Goal: Transaction & Acquisition: Purchase product/service

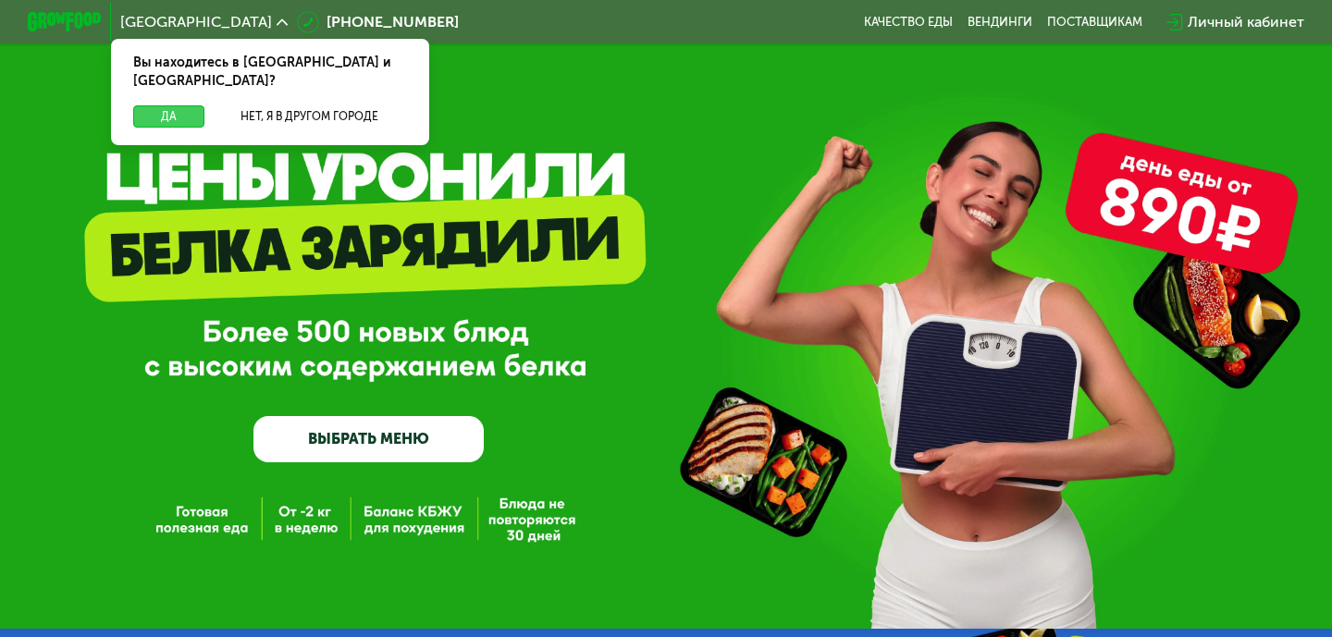
click at [158, 105] on button "Да" at bounding box center [168, 116] width 71 height 22
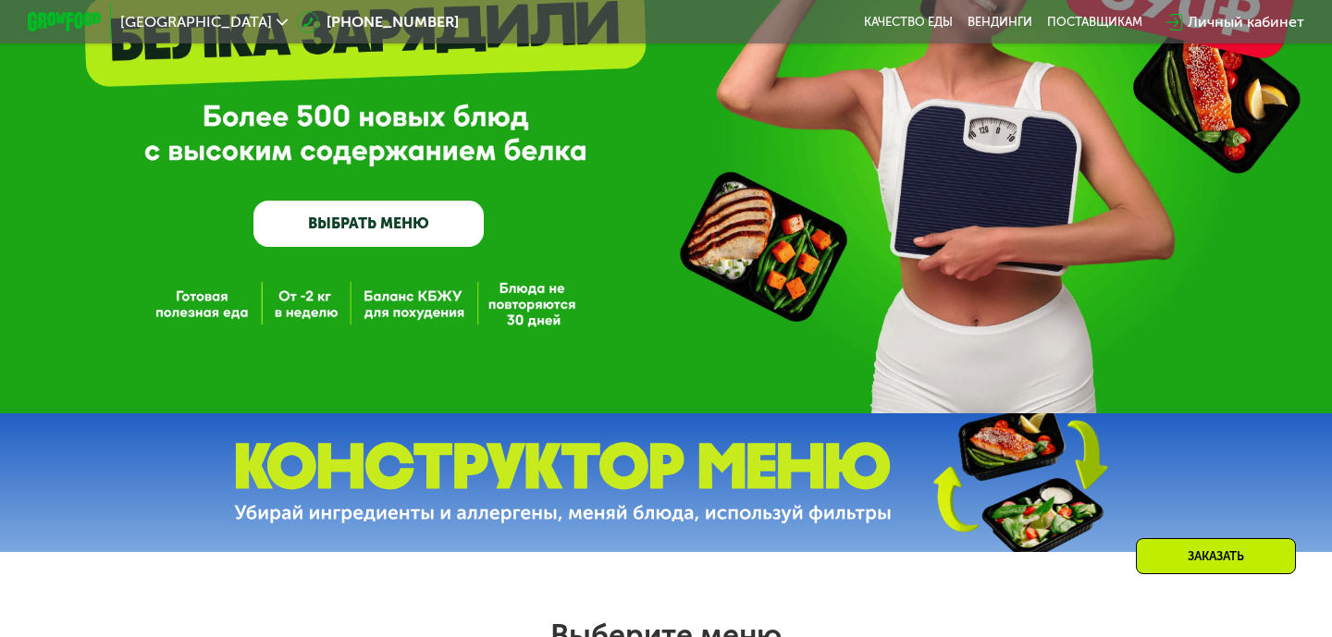
scroll to position [219, 0]
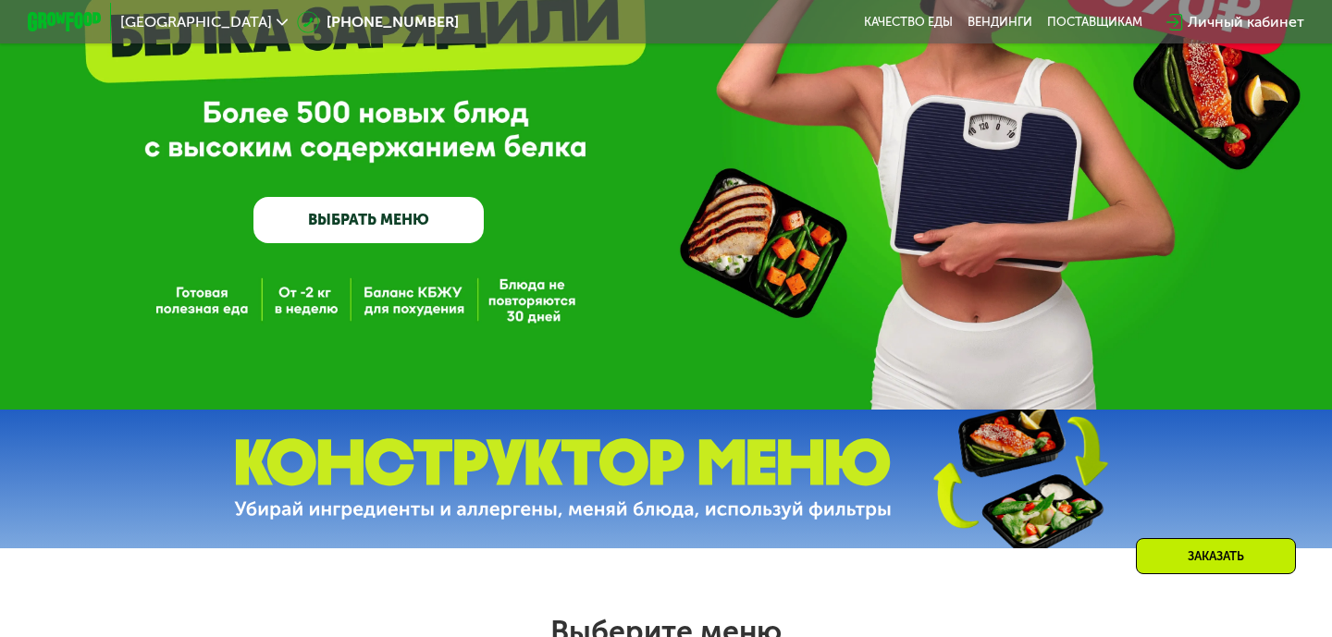
click at [336, 216] on link "ВЫБРАТЬ МЕНЮ" at bounding box center [368, 220] width 230 height 46
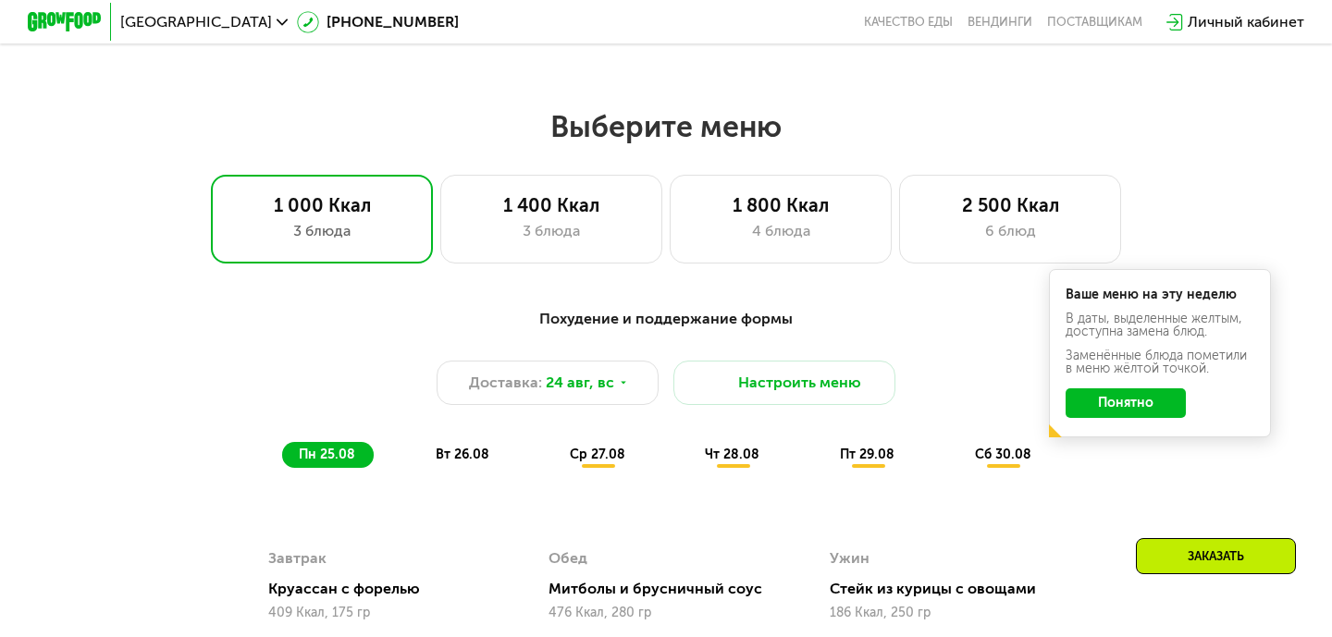
scroll to position [730, 0]
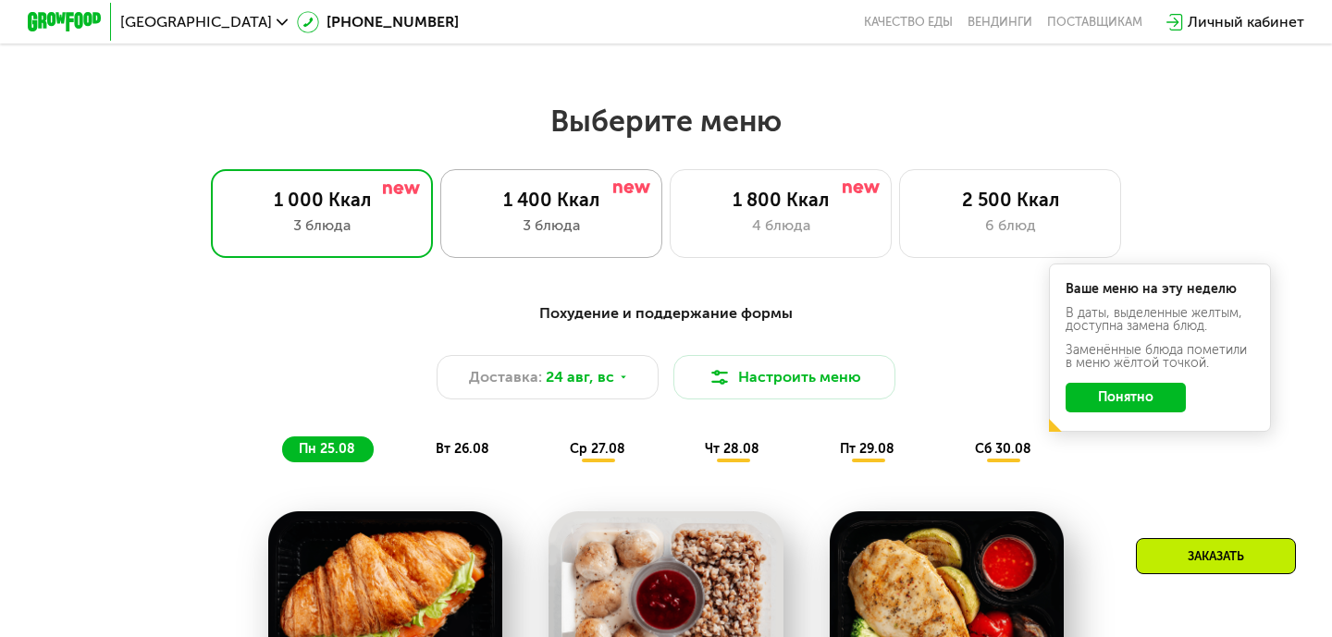
click at [575, 227] on div "3 блюда" at bounding box center [551, 226] width 183 height 22
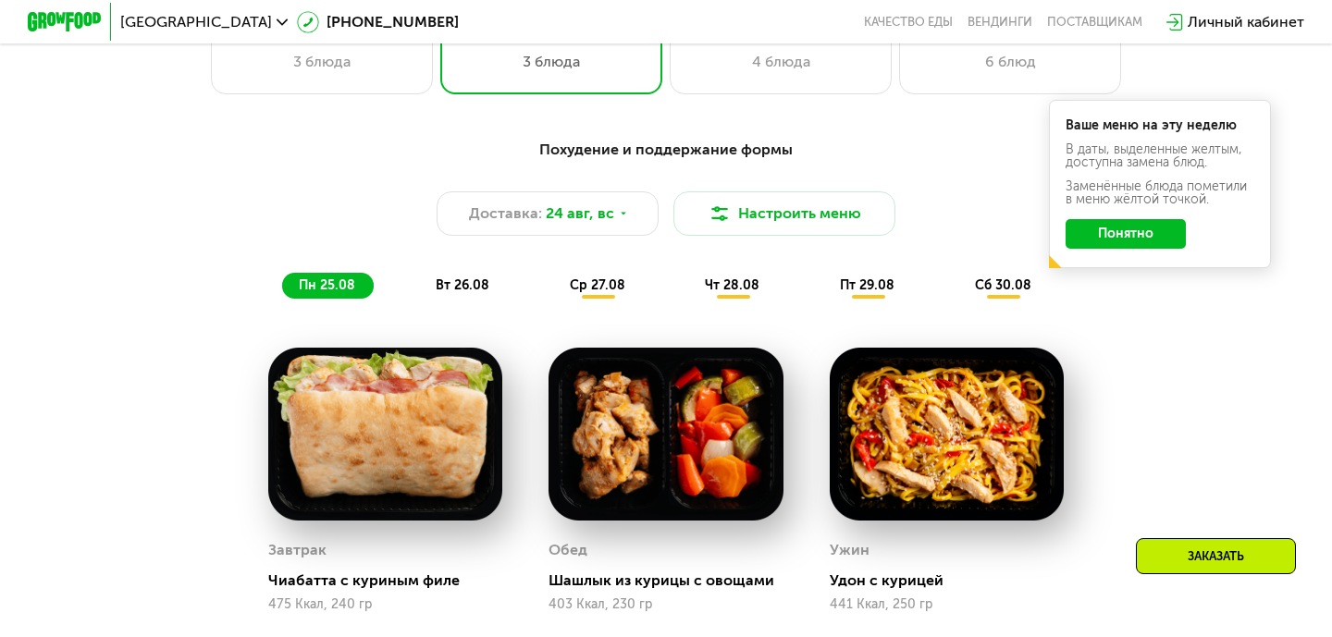
scroll to position [887, 0]
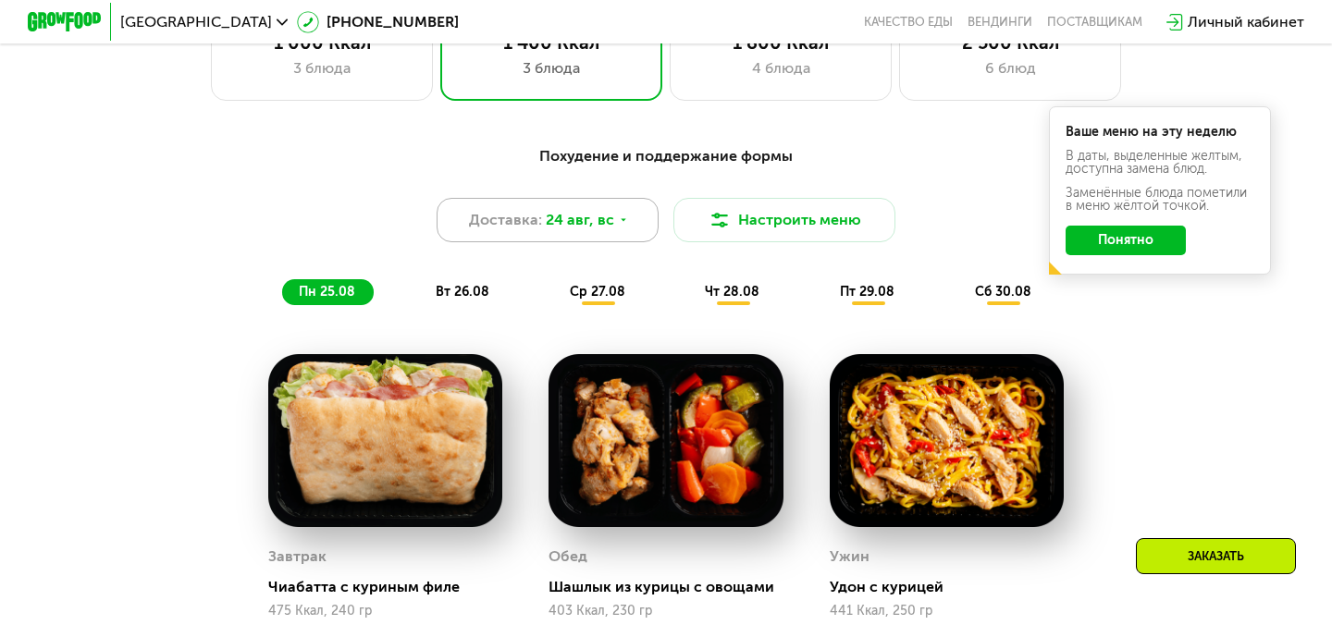
click at [619, 223] on icon at bounding box center [623, 220] width 11 height 11
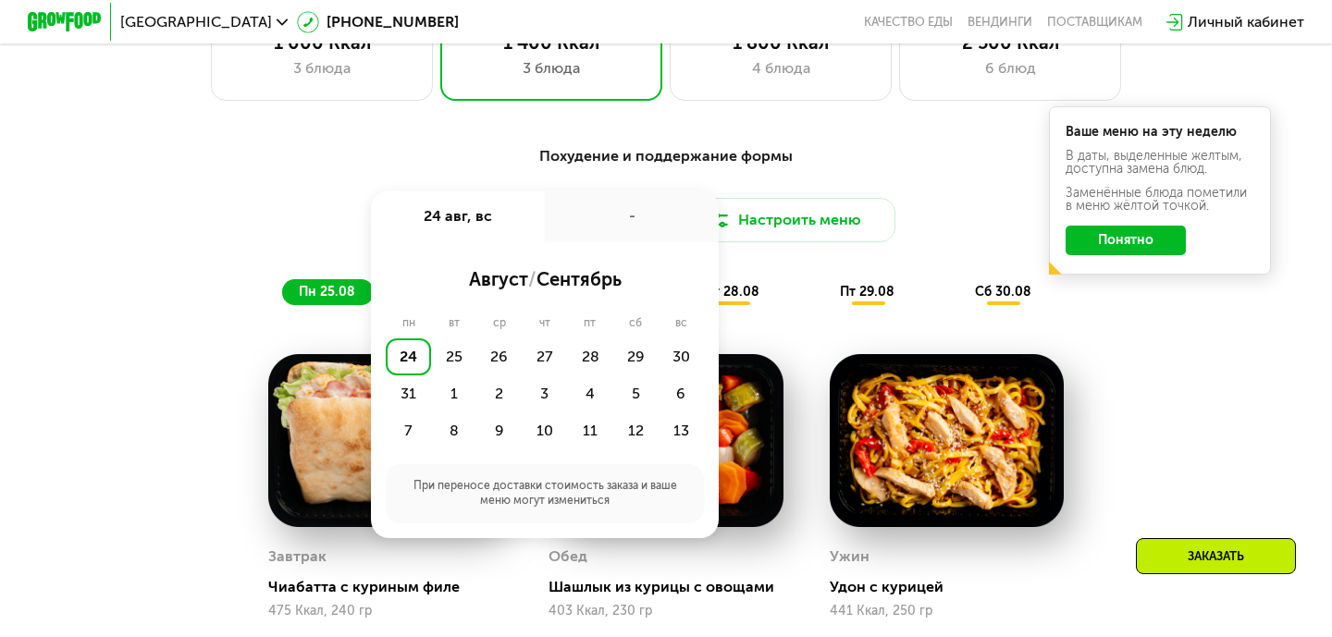
click at [587, 285] on span "сентябрь" at bounding box center [579, 279] width 85 height 22
click at [142, 336] on div "Похудение и поддержание формы Доставка: [DATE] авг, вс - август / сентябрь пн в…" at bounding box center [666, 518] width 1140 height 769
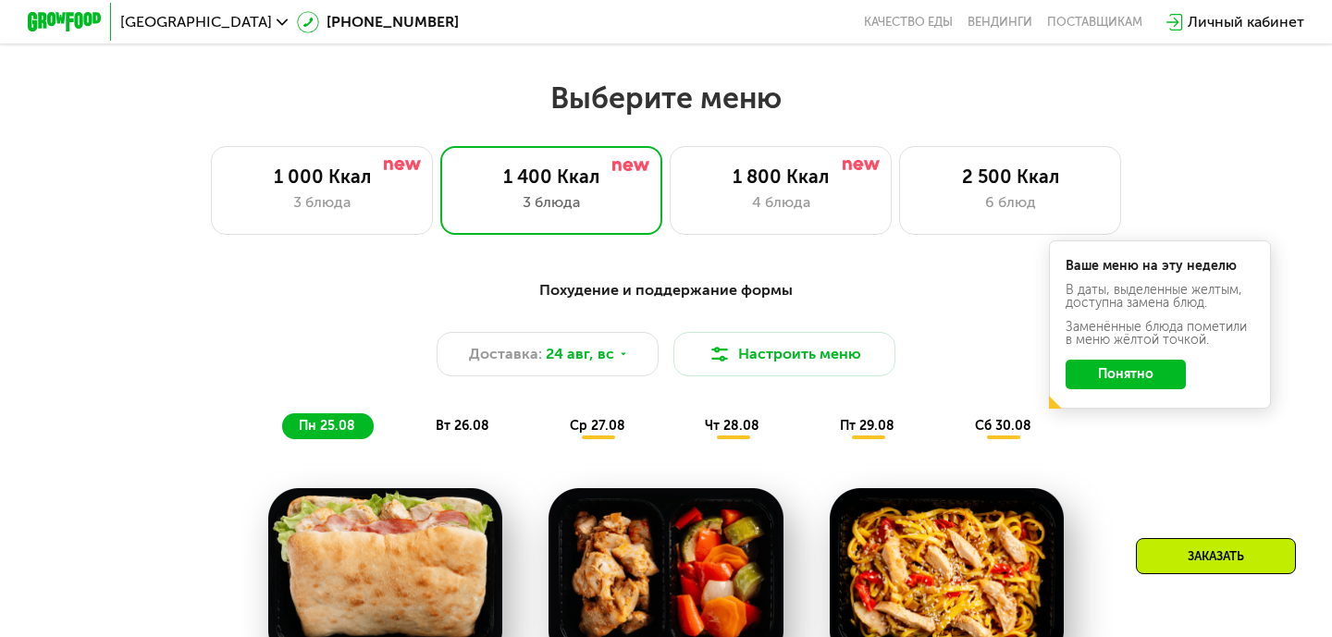
scroll to position [750, 0]
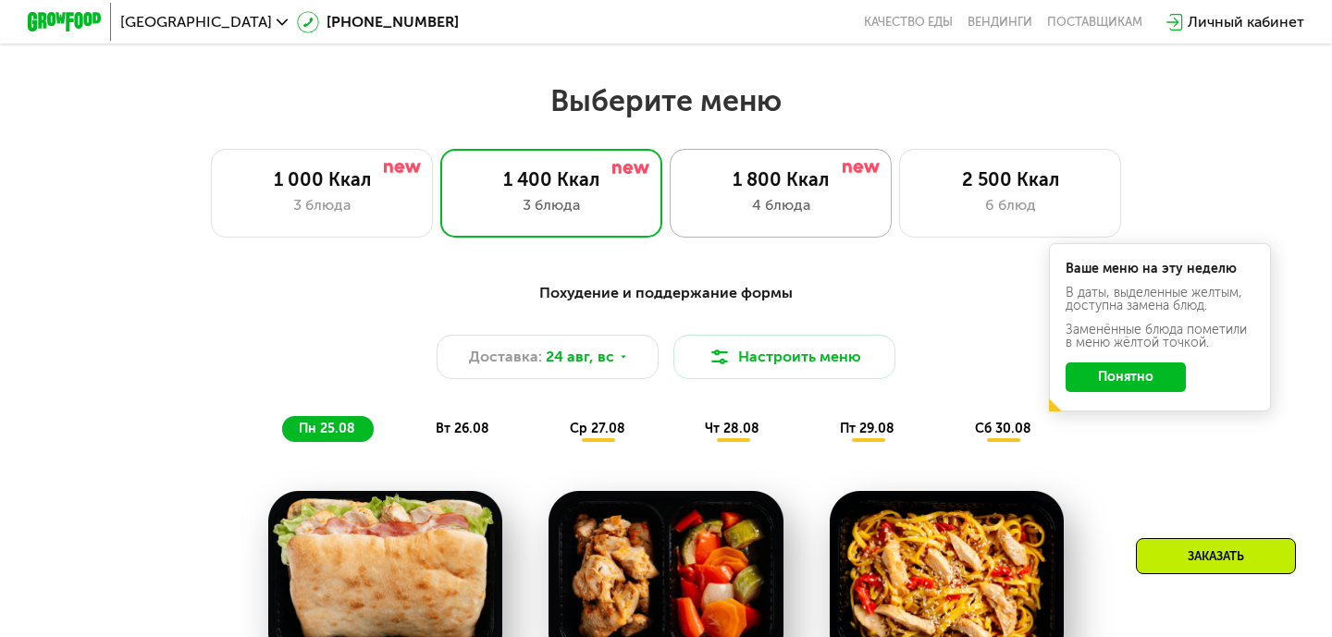
click at [773, 181] on div "1 800 Ккал" at bounding box center [780, 179] width 183 height 22
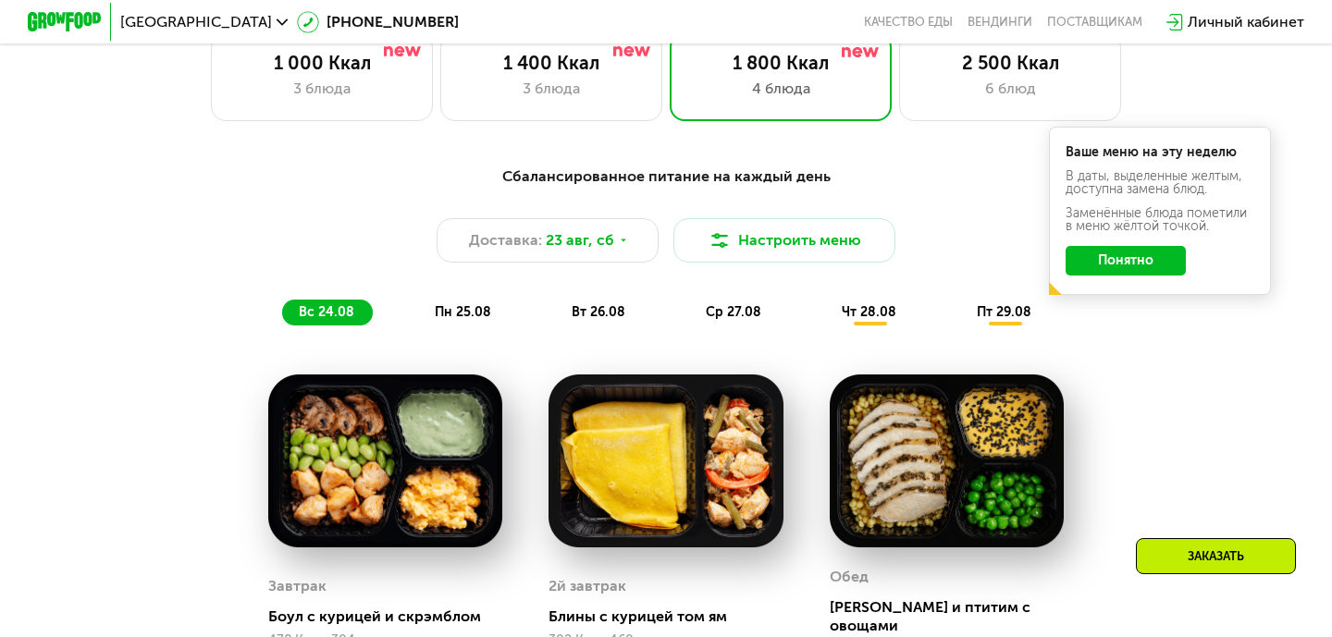
scroll to position [852, 0]
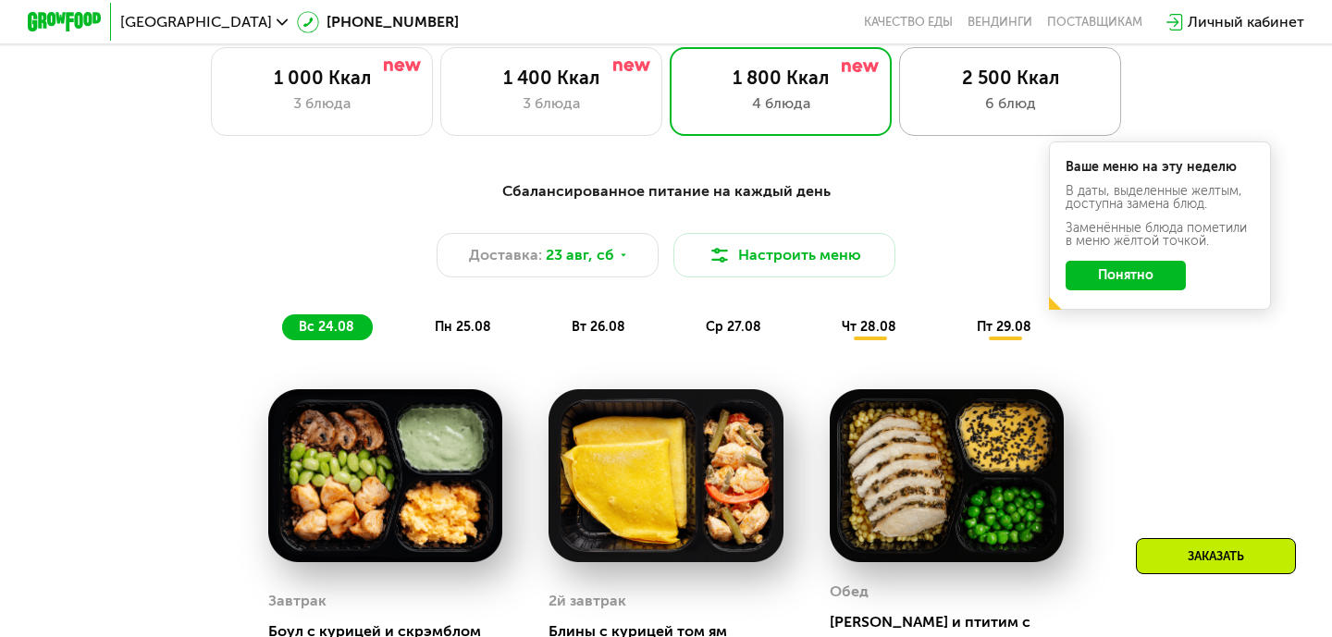
click at [983, 116] on div "2 500 Ккал 6 блюд" at bounding box center [1010, 91] width 222 height 89
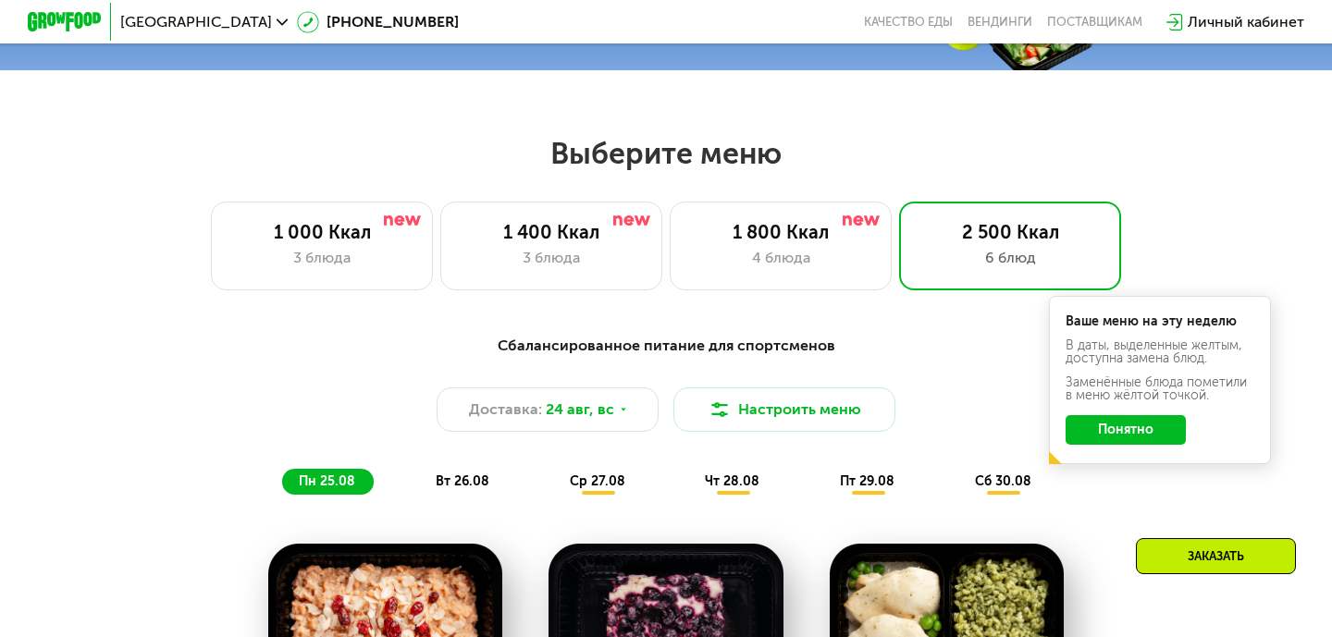
scroll to position [588, 0]
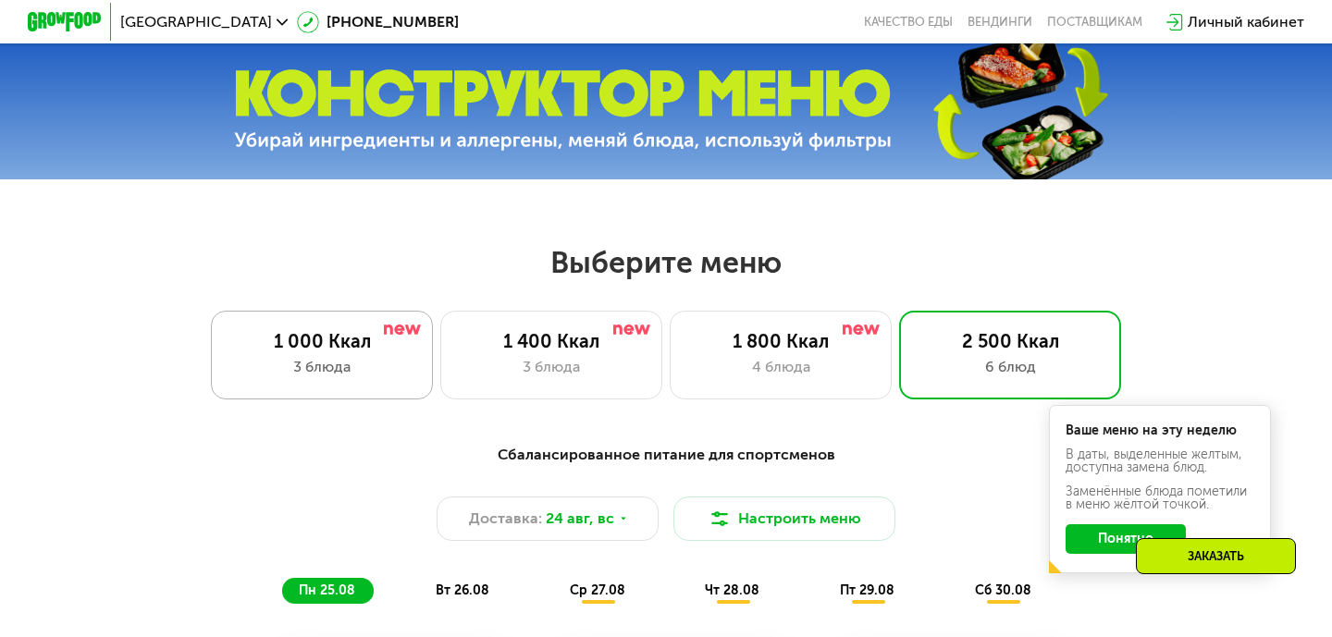
click at [316, 371] on div "3 блюда" at bounding box center [321, 367] width 183 height 22
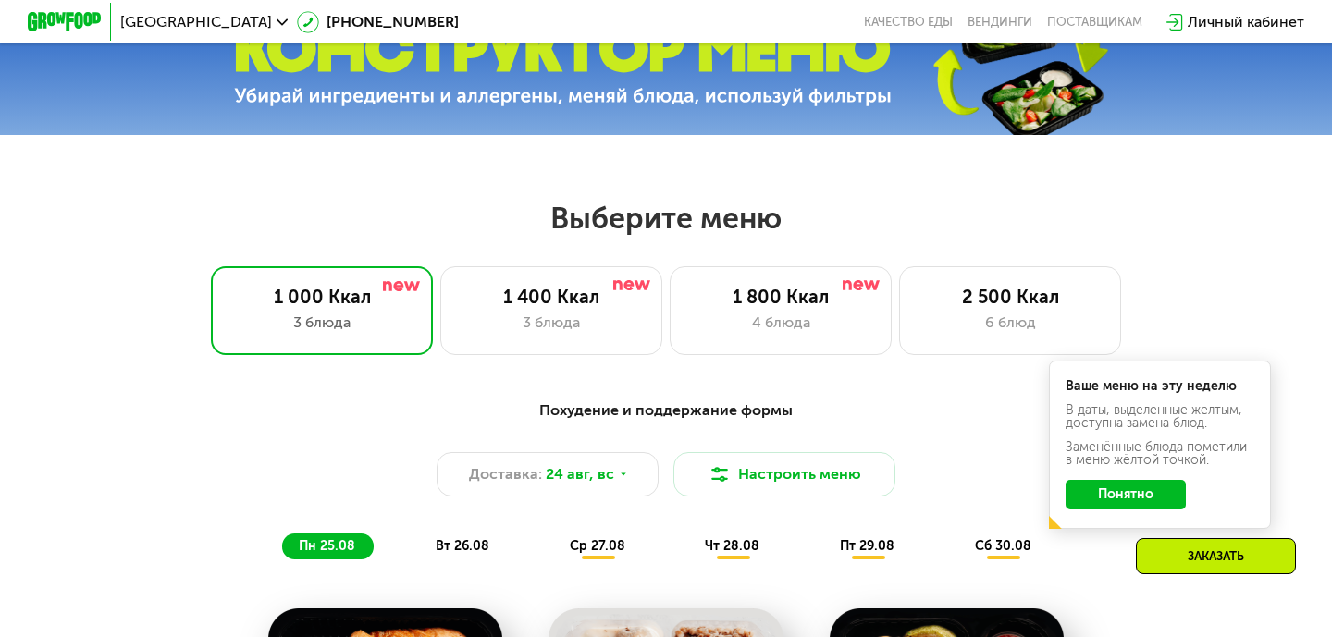
scroll to position [602, 0]
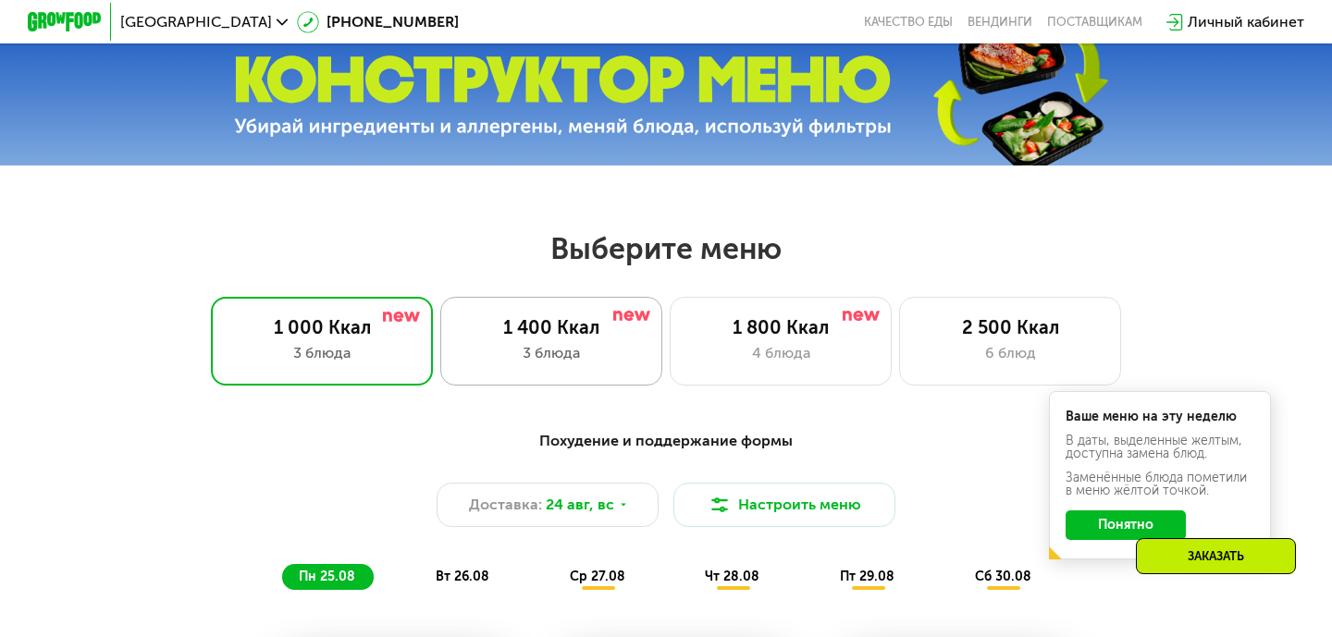
click at [556, 355] on div "3 блюда" at bounding box center [551, 353] width 183 height 22
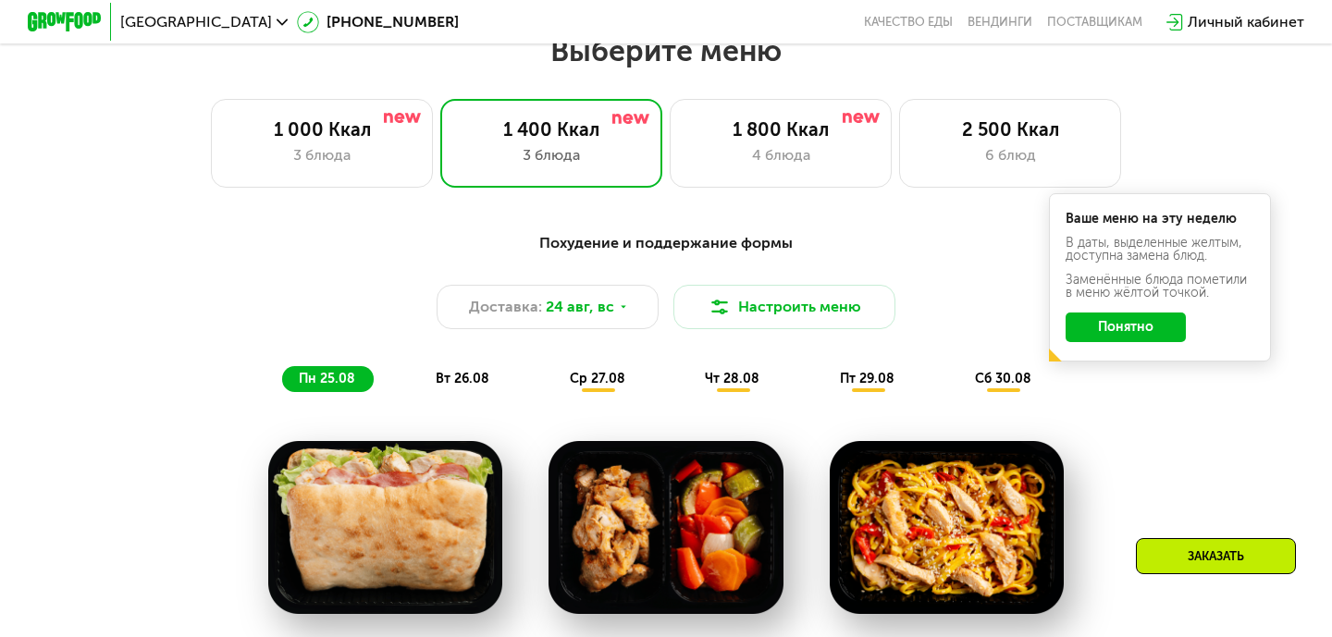
scroll to position [734, 0]
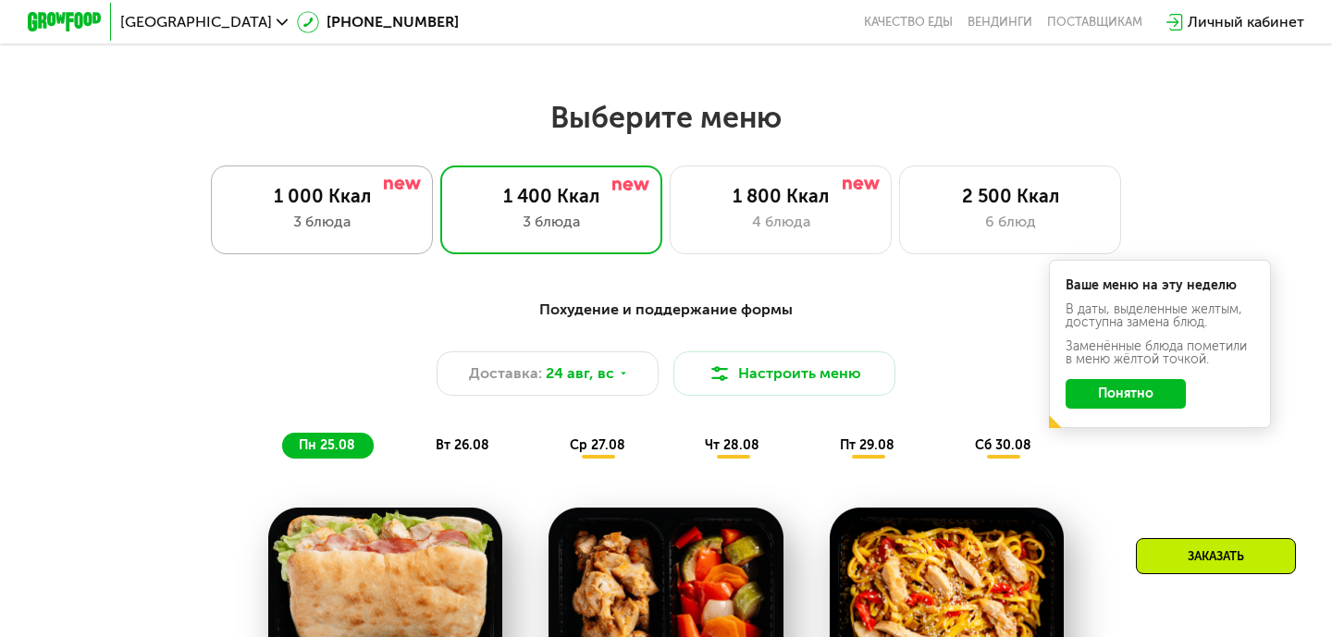
click at [440, 249] on div "1 000 Ккал 3 блюда" at bounding box center [551, 210] width 222 height 89
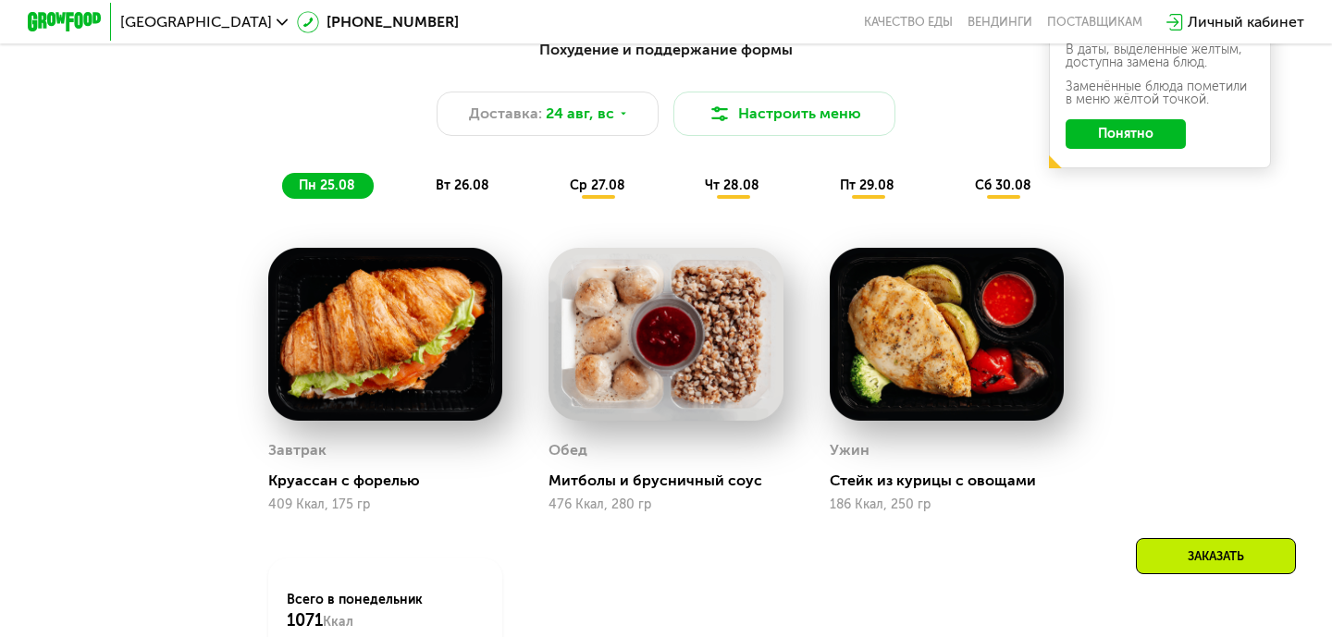
scroll to position [1000, 0]
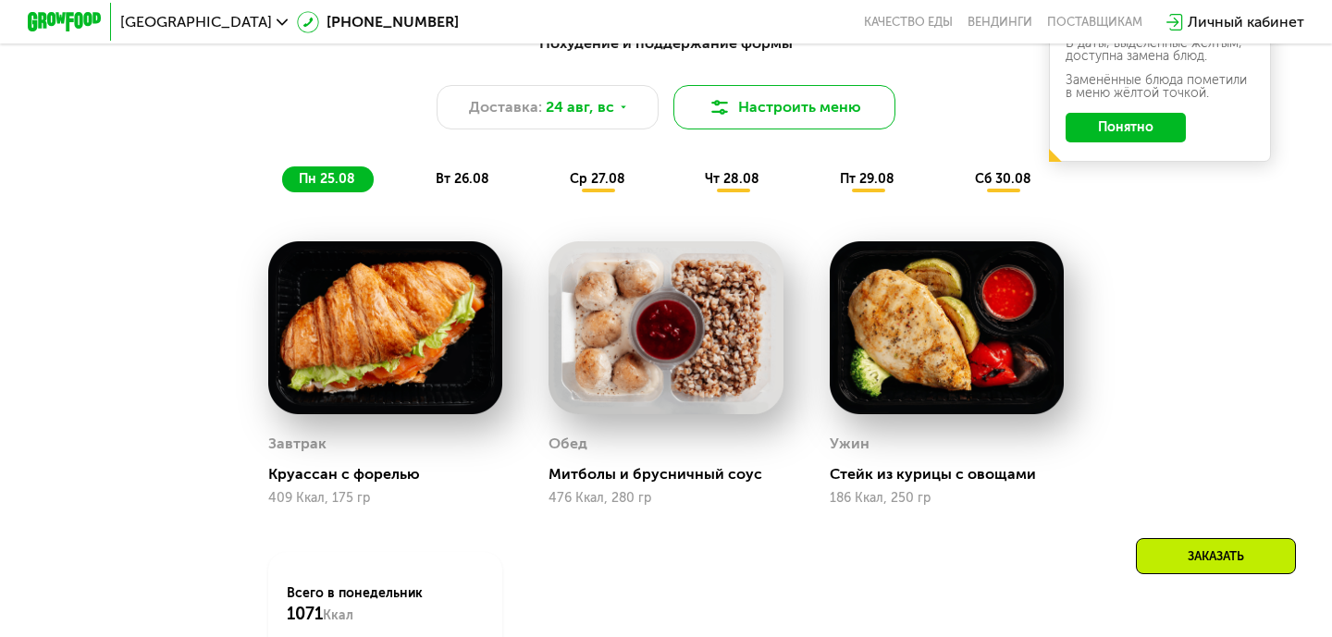
click at [767, 107] on button "Настроить меню" at bounding box center [784, 107] width 222 height 44
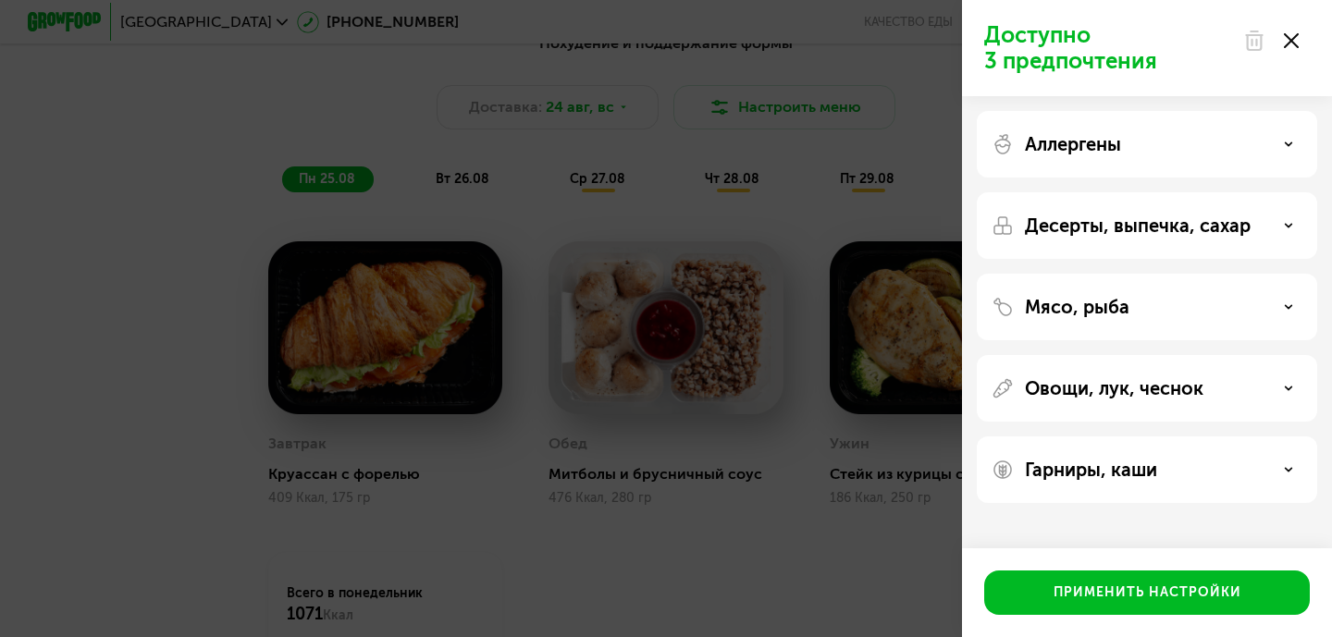
click at [1277, 274] on div "Десерты, выпечка, сахар" at bounding box center [1147, 307] width 340 height 67
click at [1284, 226] on icon at bounding box center [1288, 225] width 9 height 9
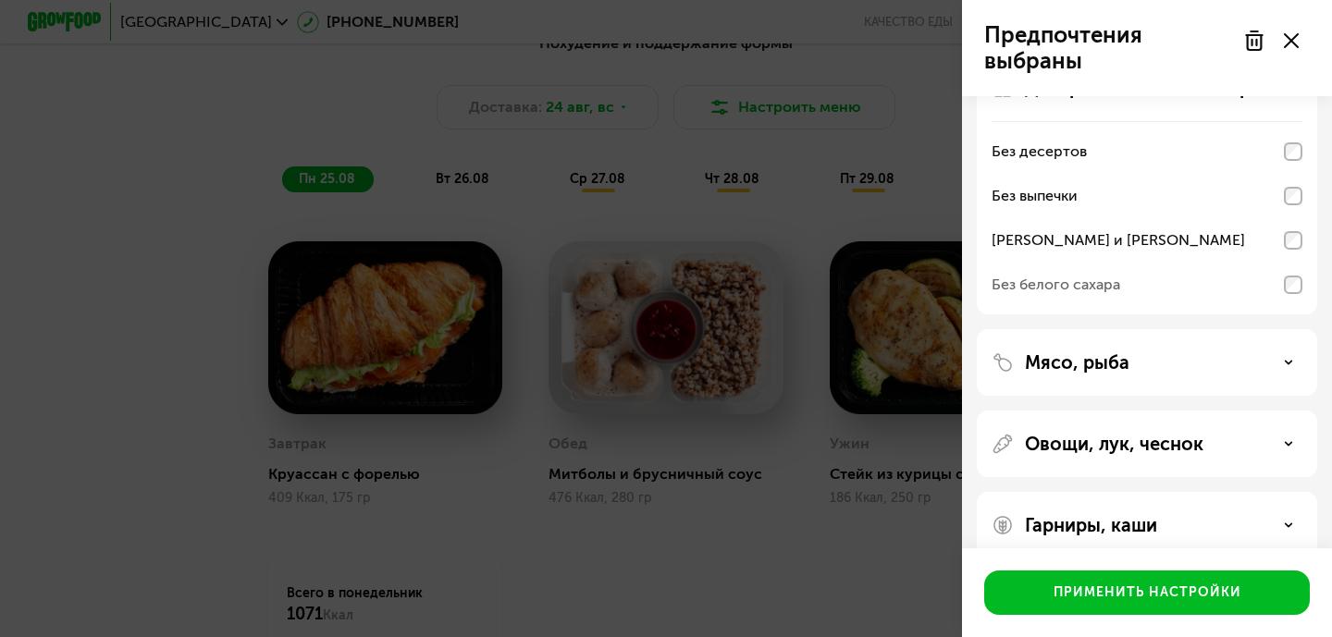
scroll to position [151, 0]
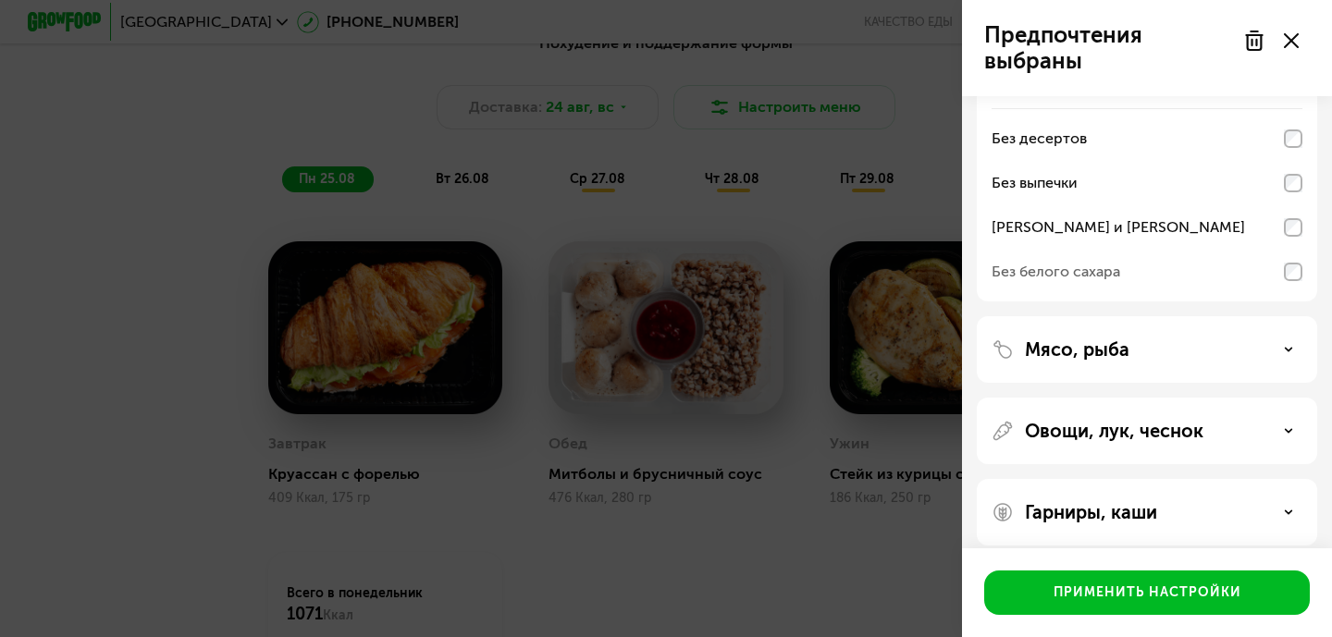
click at [1277, 346] on div "Мясо, рыба" at bounding box center [1147, 350] width 311 height 22
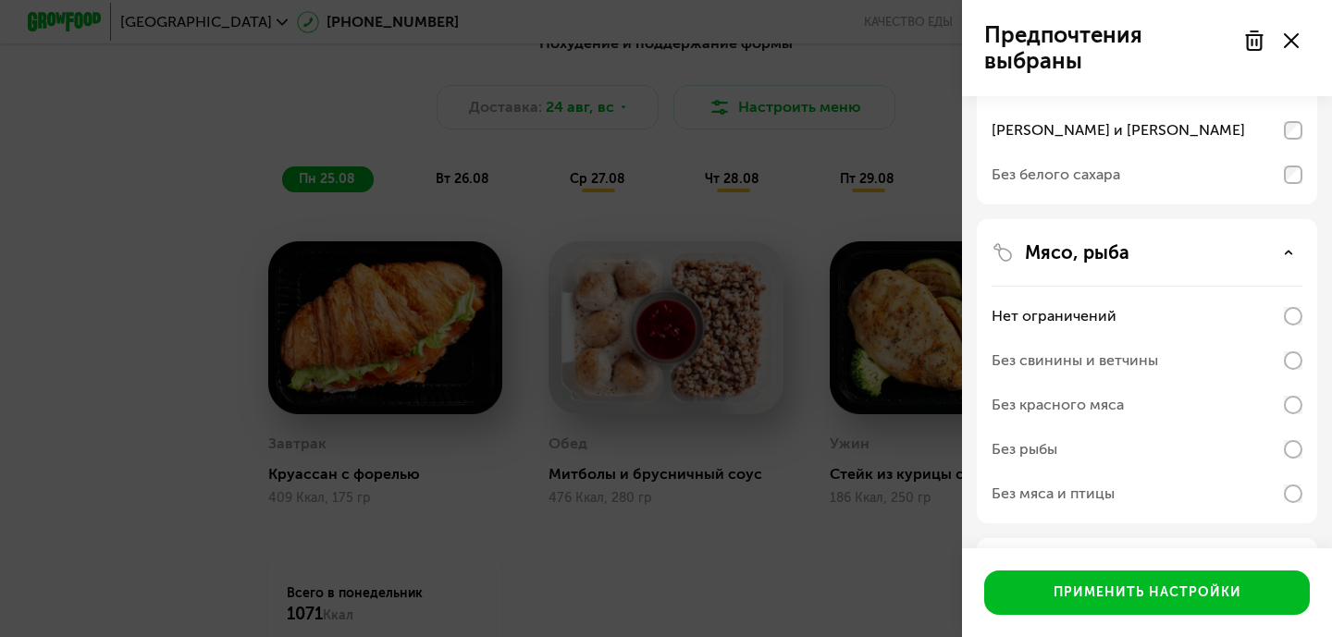
scroll to position [255, 0]
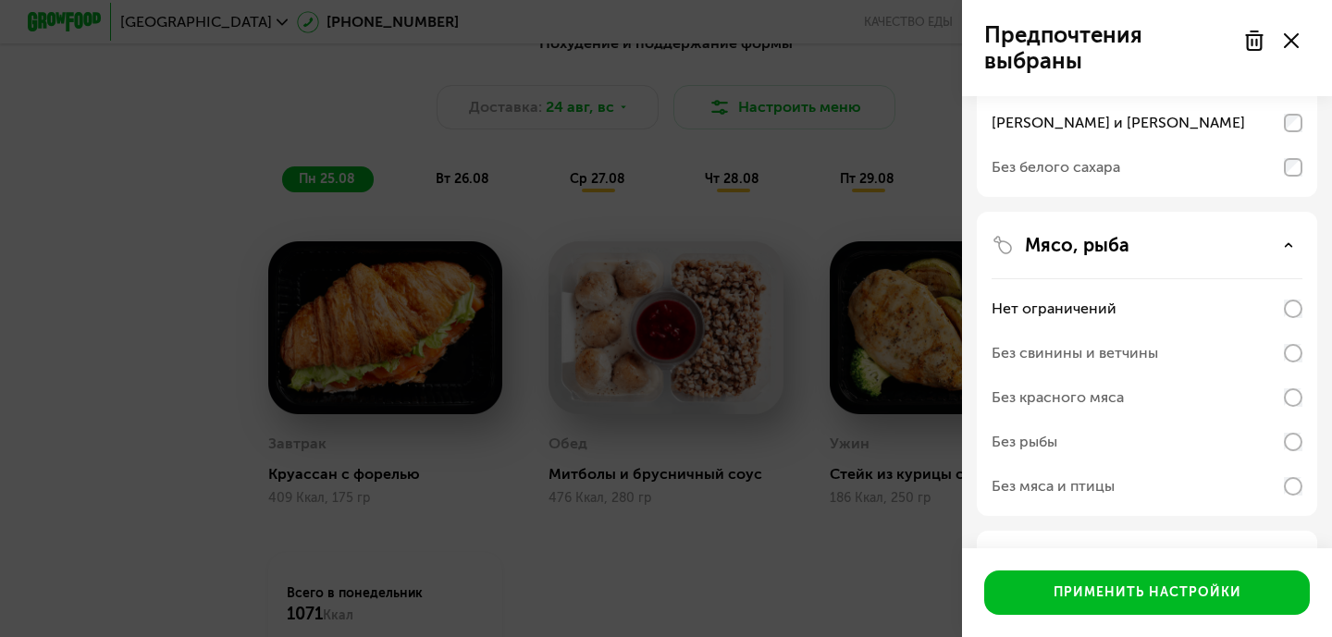
click at [1292, 249] on icon at bounding box center [1288, 245] width 9 height 9
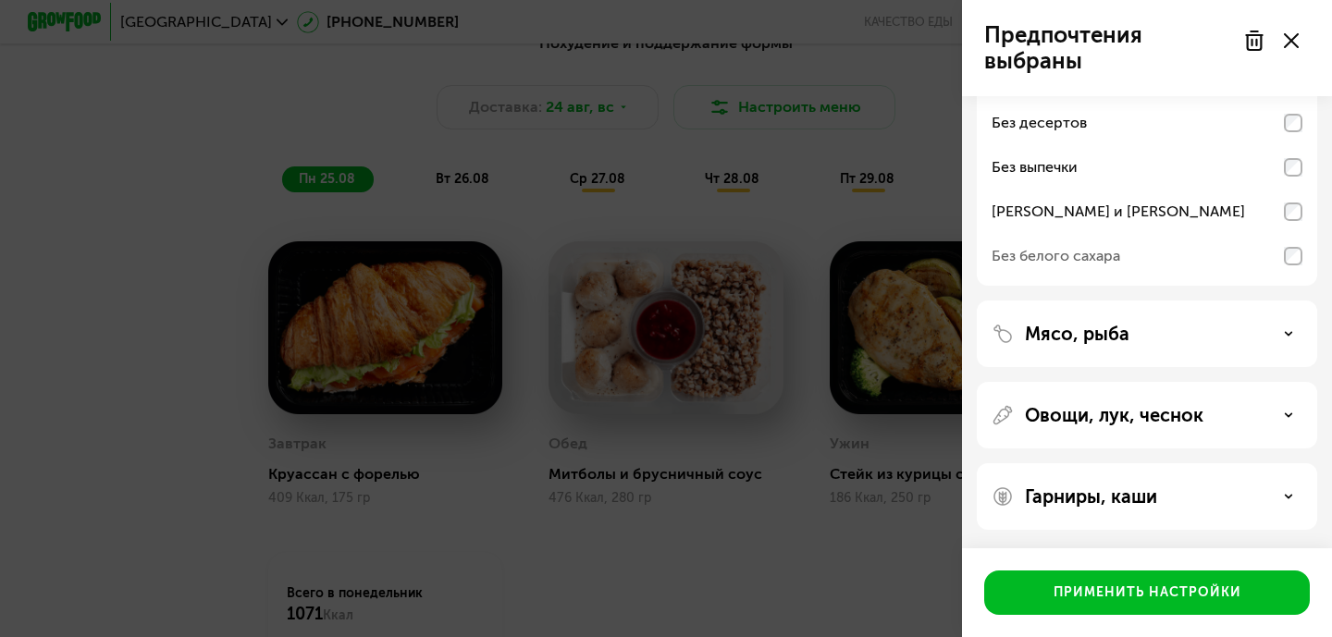
scroll to position [167, 0]
click at [1173, 258] on div "Без белого сахара" at bounding box center [1147, 256] width 311 height 44
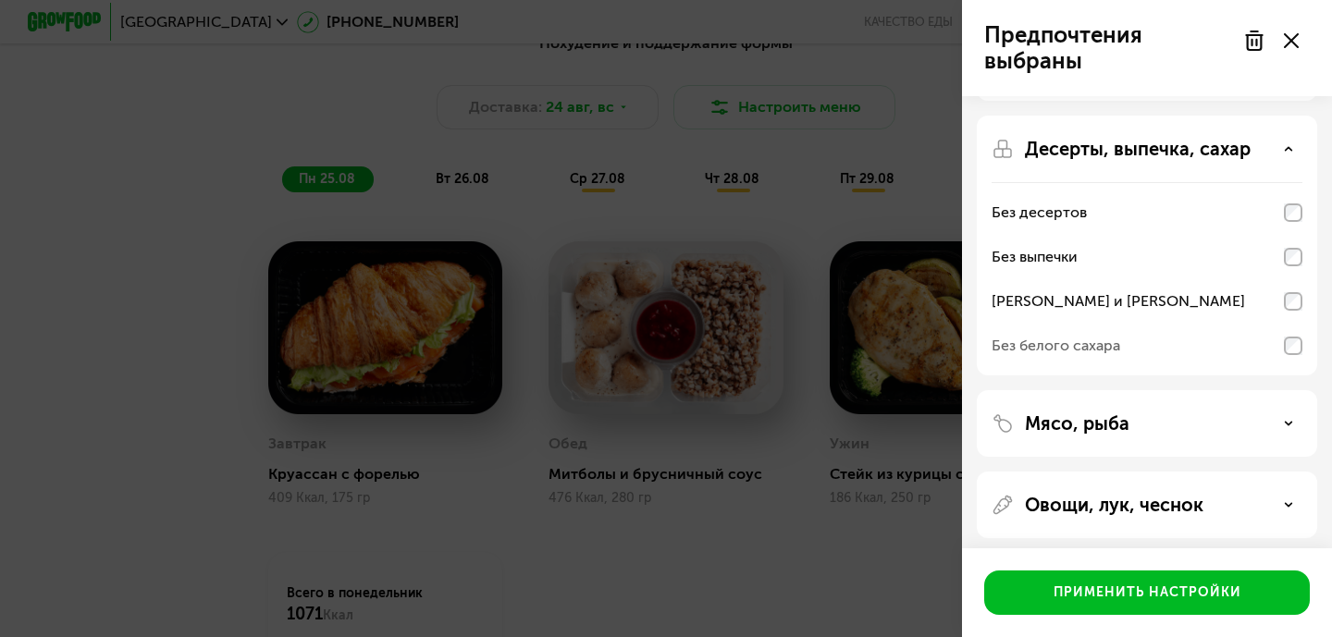
scroll to position [0, 0]
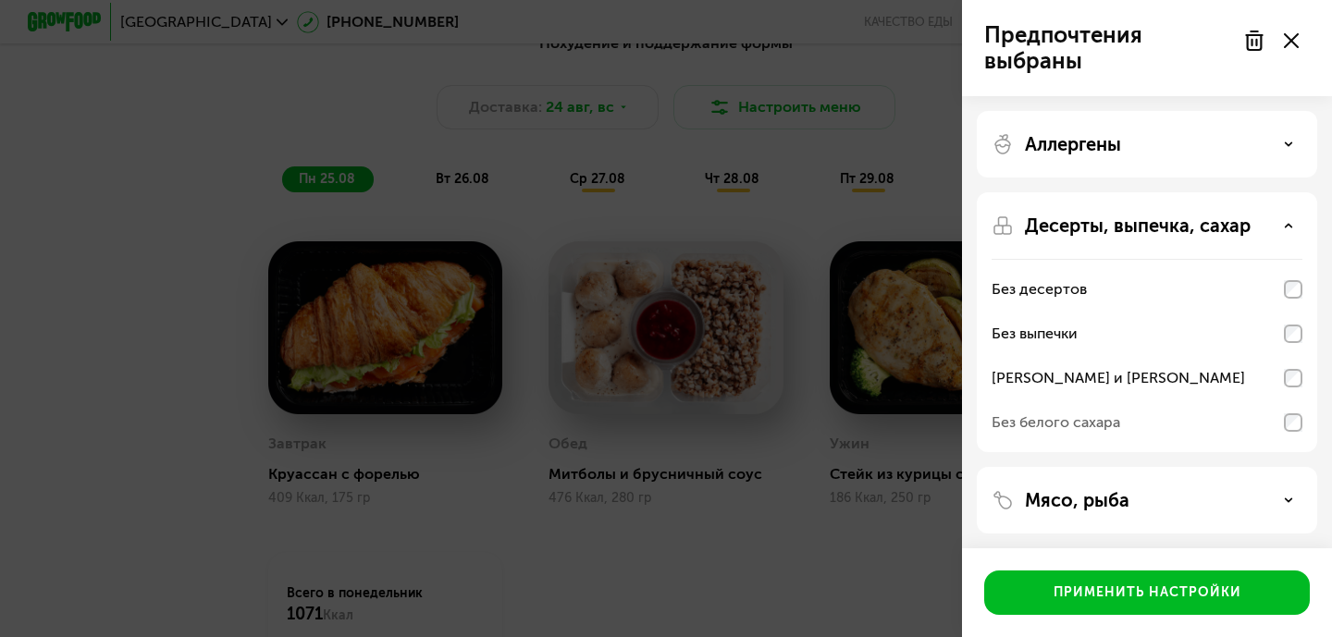
click at [1288, 148] on icon at bounding box center [1288, 144] width 9 height 9
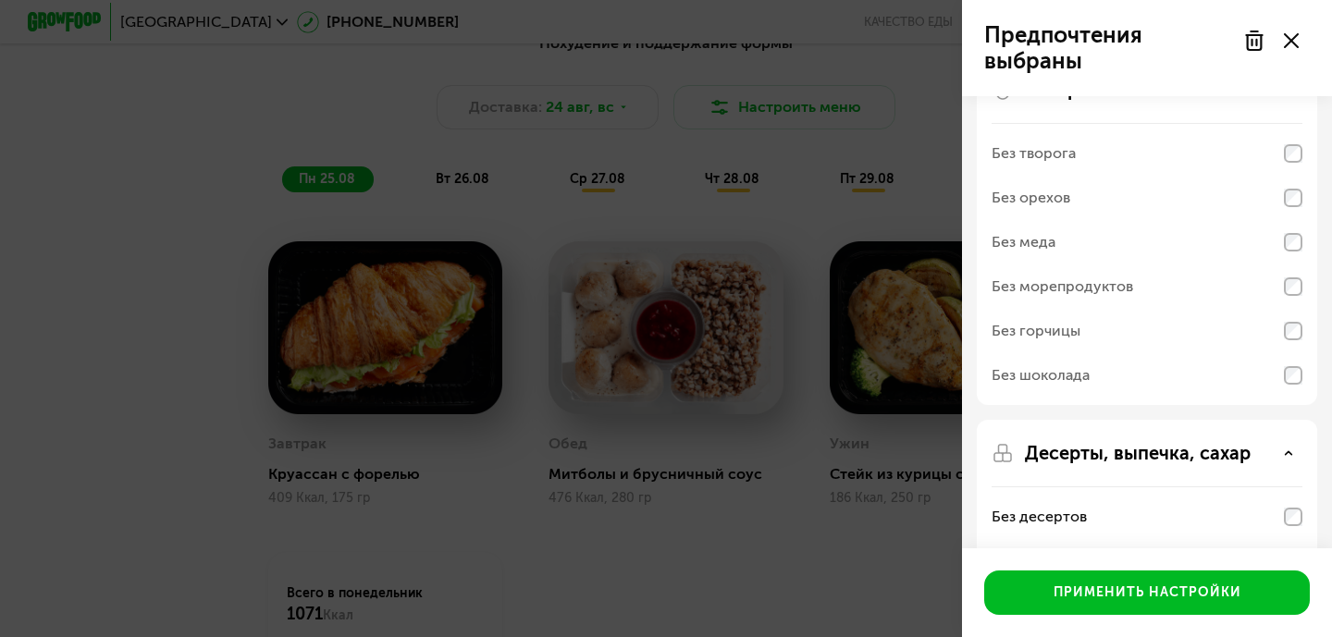
scroll to position [69, 0]
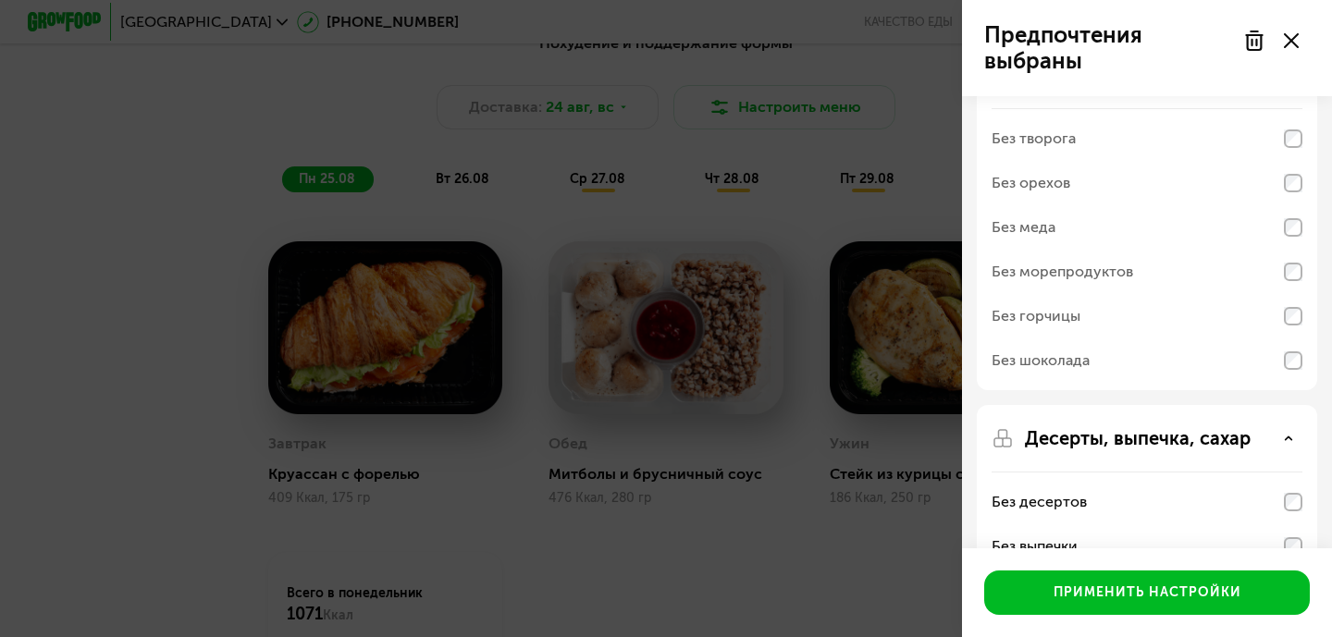
click at [1298, 372] on div "Без шоколада" at bounding box center [1147, 361] width 311 height 44
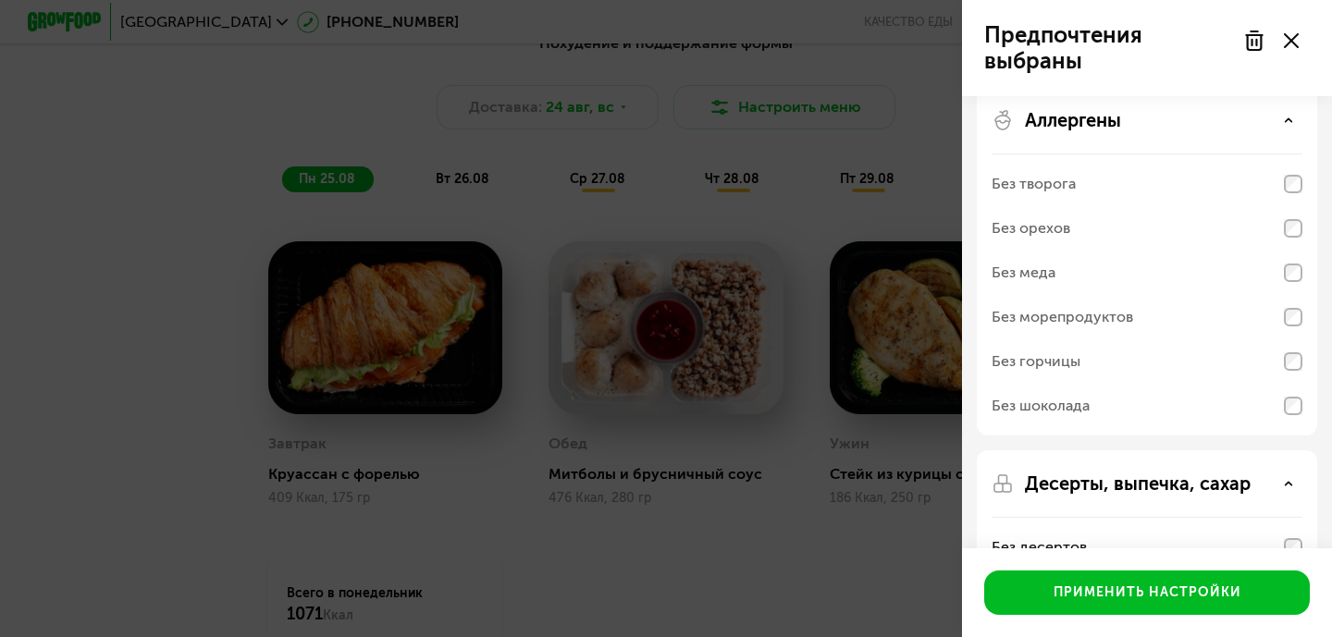
scroll to position [0, 0]
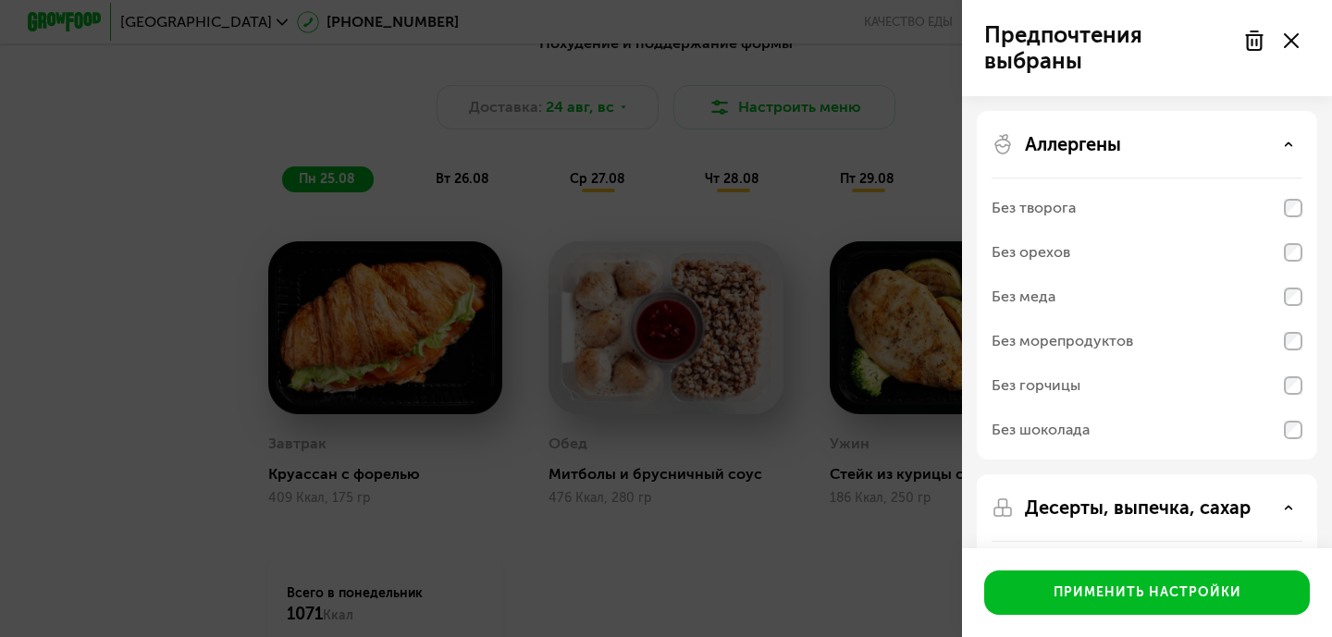
click at [1287, 142] on icon at bounding box center [1288, 144] width 9 height 9
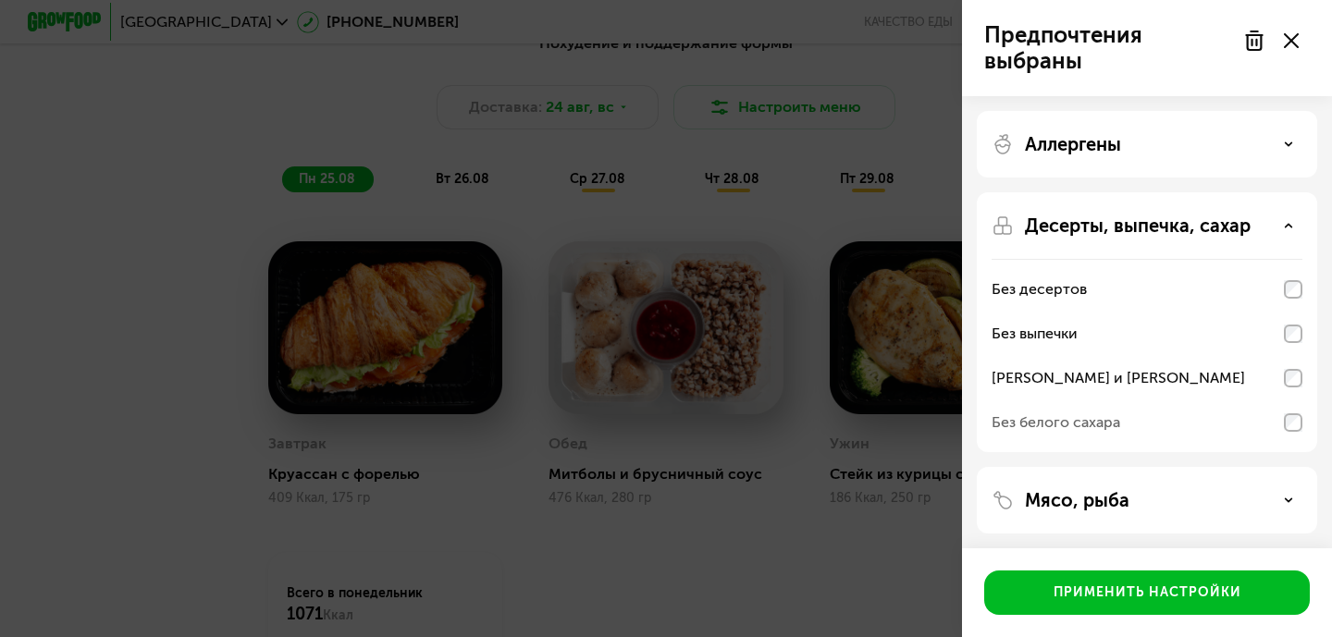
click at [1287, 223] on icon at bounding box center [1288, 225] width 9 height 9
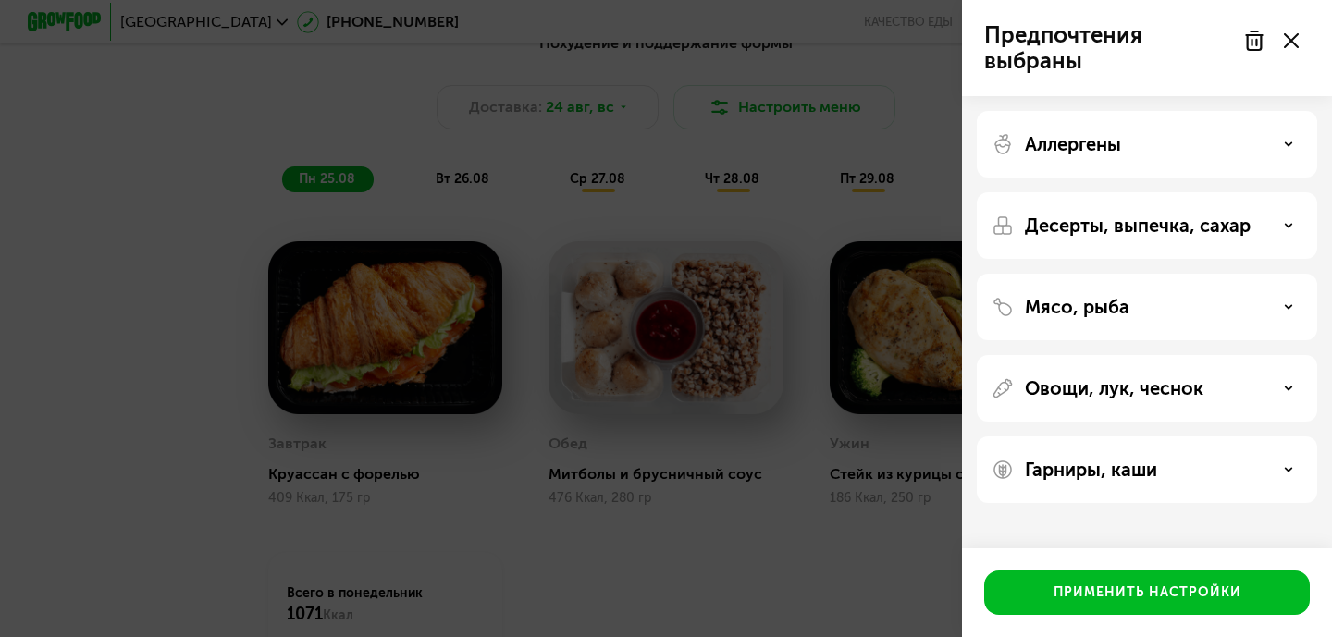
click at [1288, 472] on icon at bounding box center [1288, 469] width 9 height 9
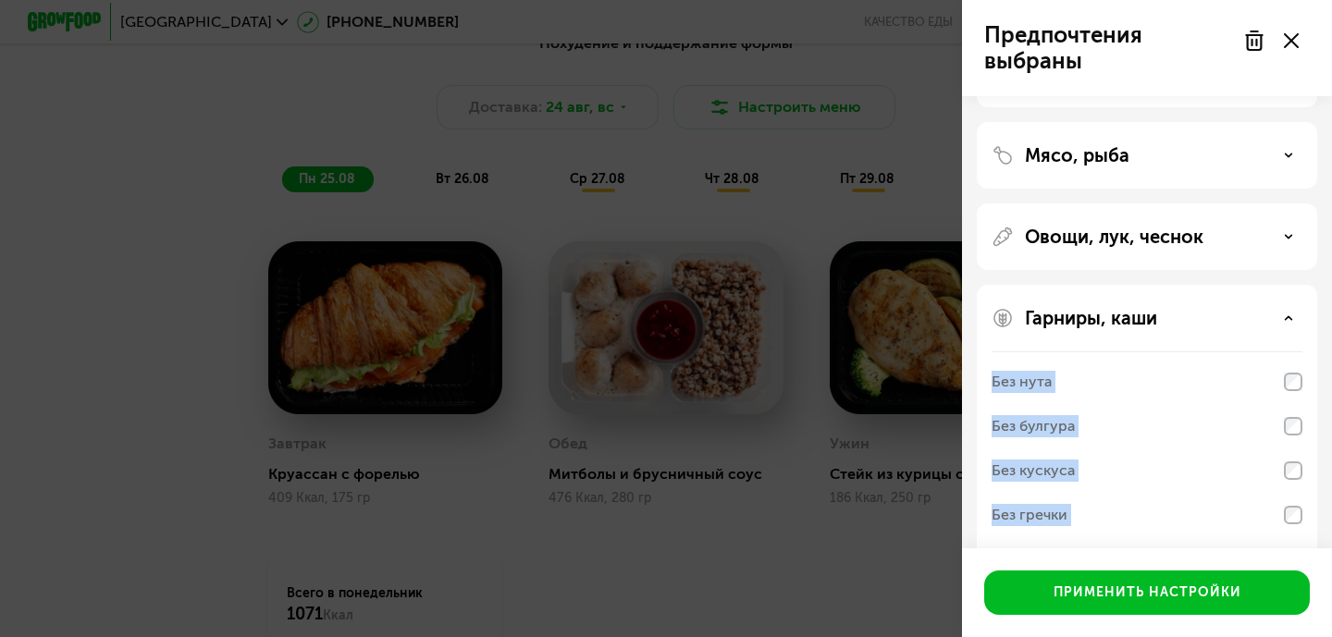
scroll to position [211, 0]
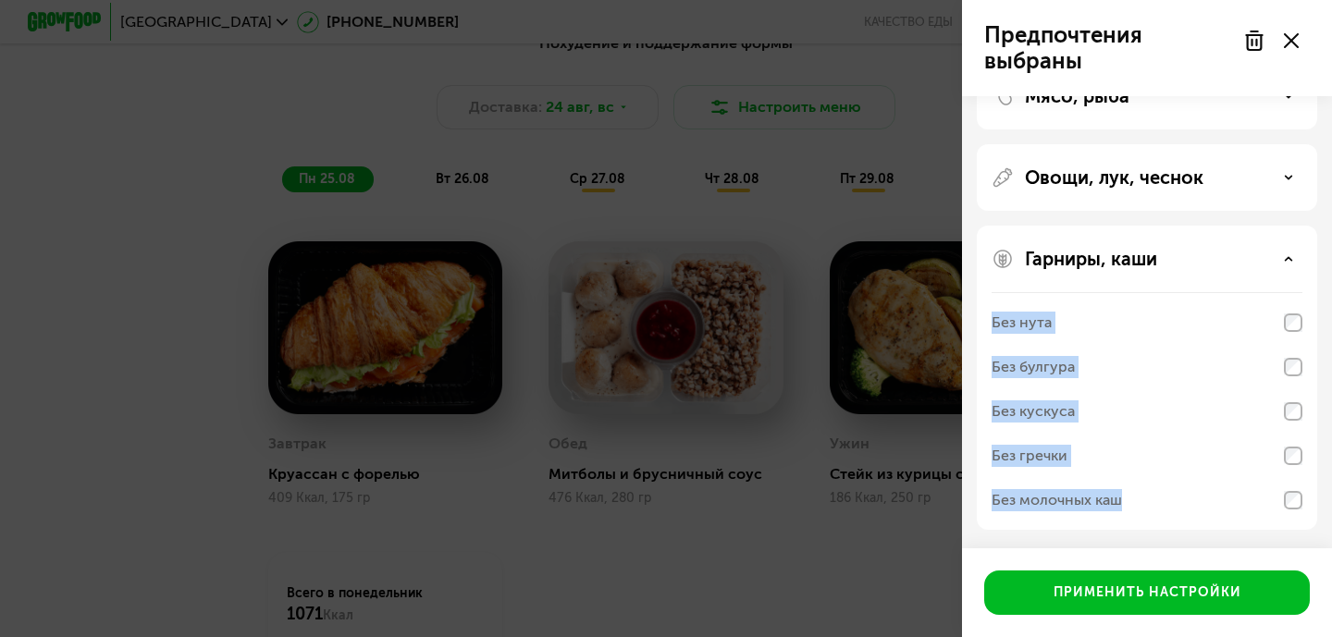
click at [1291, 264] on div "Гарниры, каши" at bounding box center [1147, 259] width 311 height 22
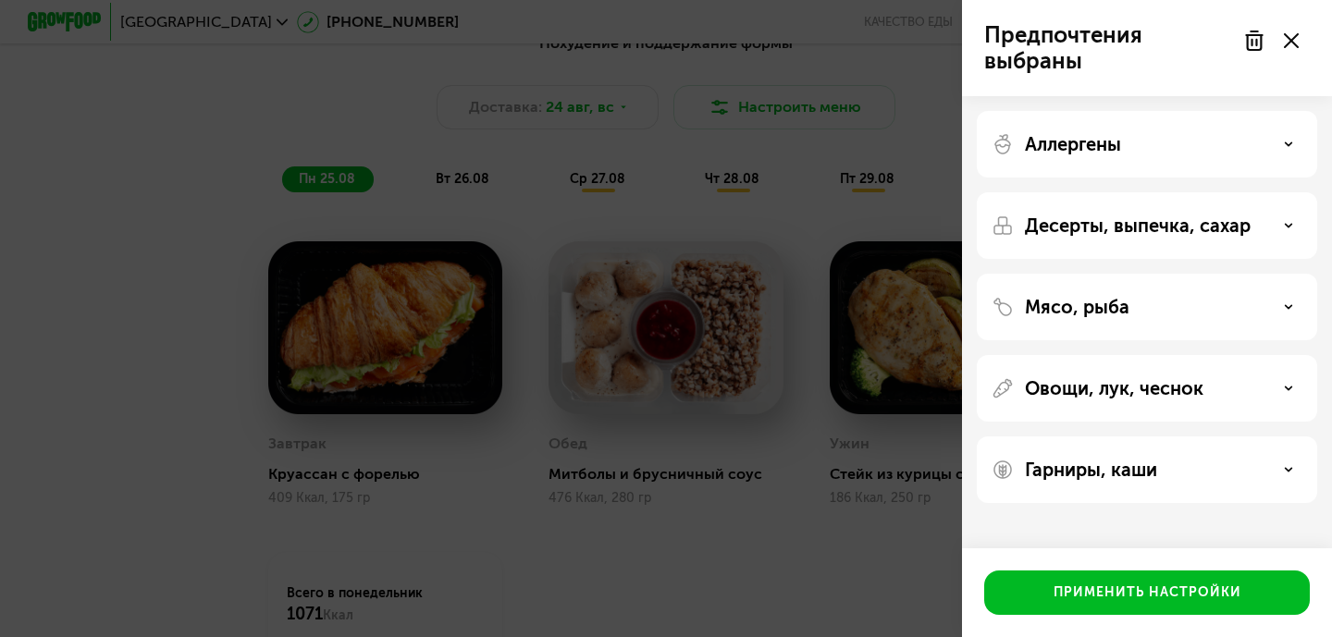
scroll to position [0, 0]
click at [1287, 224] on use at bounding box center [1289, 225] width 6 height 3
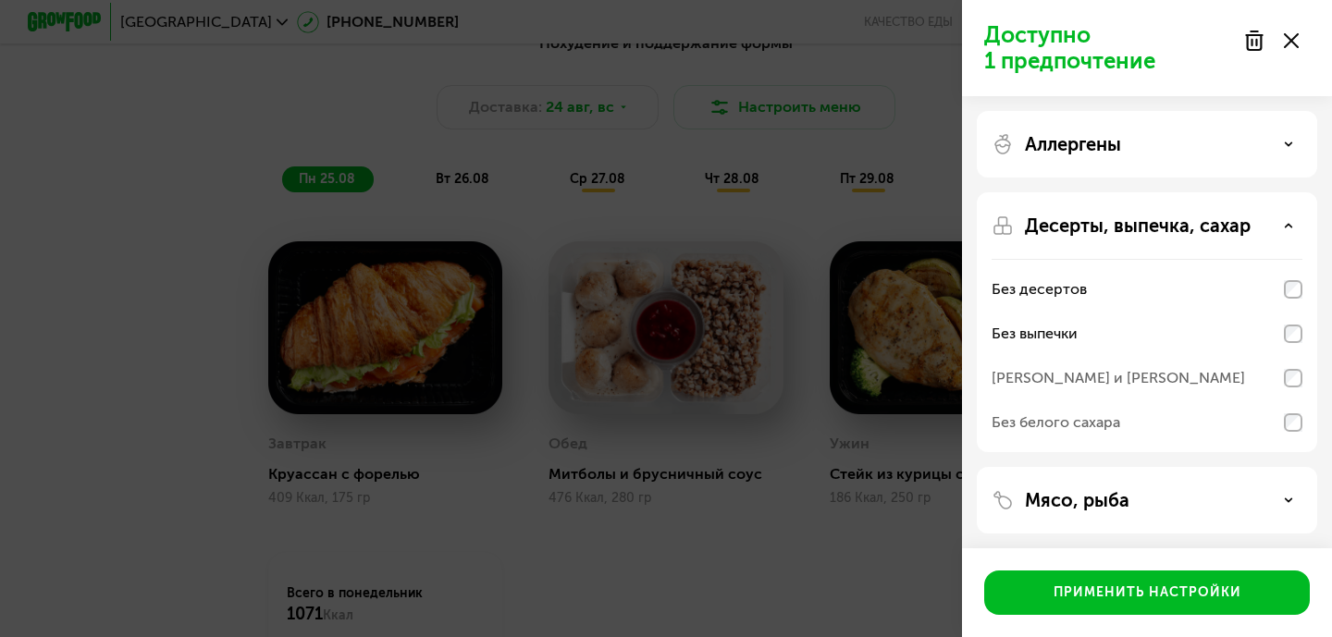
click at [1289, 225] on use at bounding box center [1289, 225] width 6 height 3
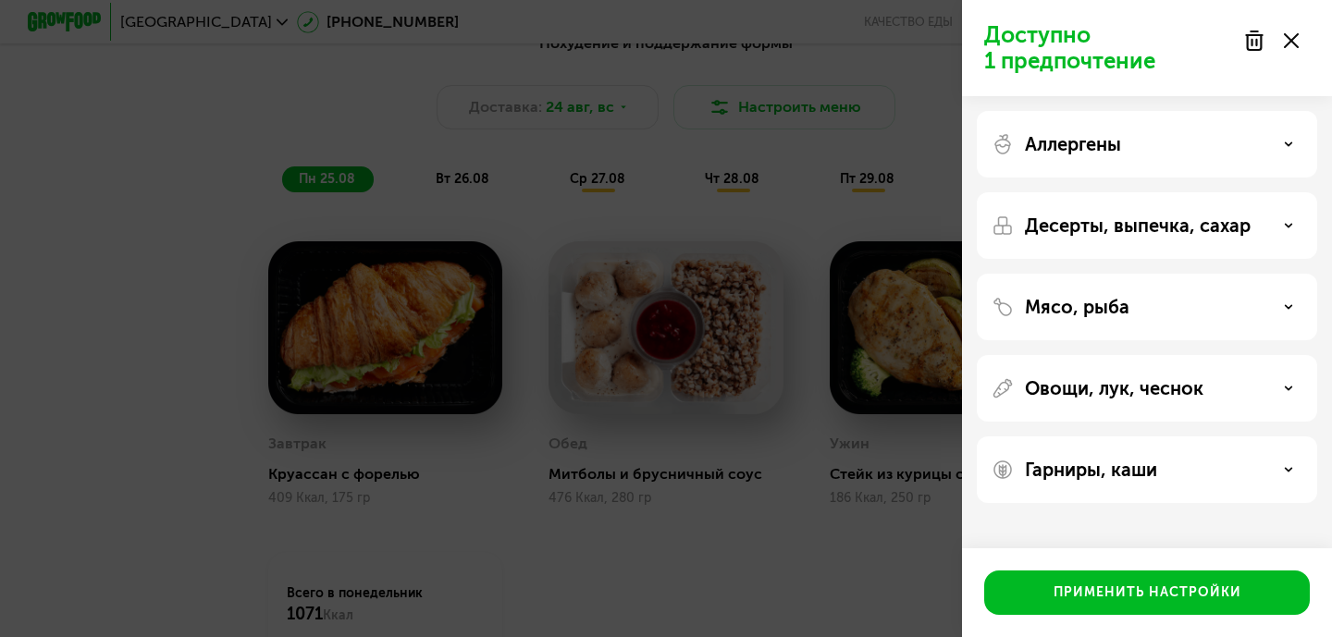
click at [1285, 465] on icon at bounding box center [1288, 469] width 9 height 9
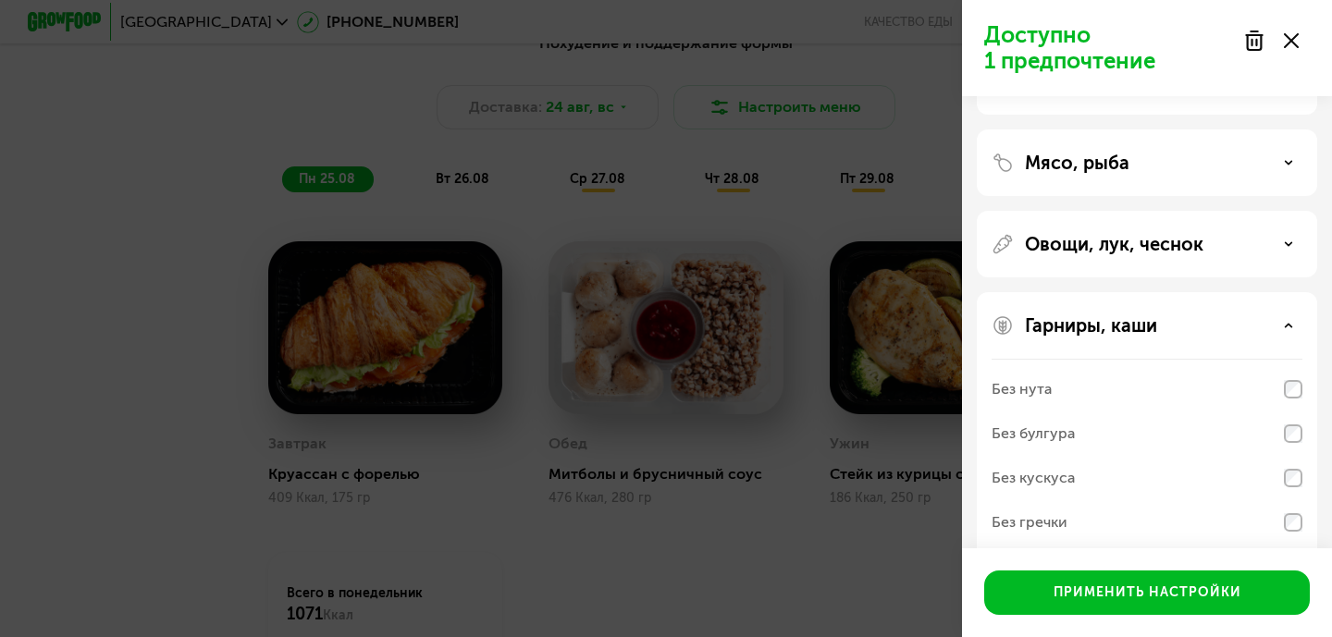
scroll to position [211, 0]
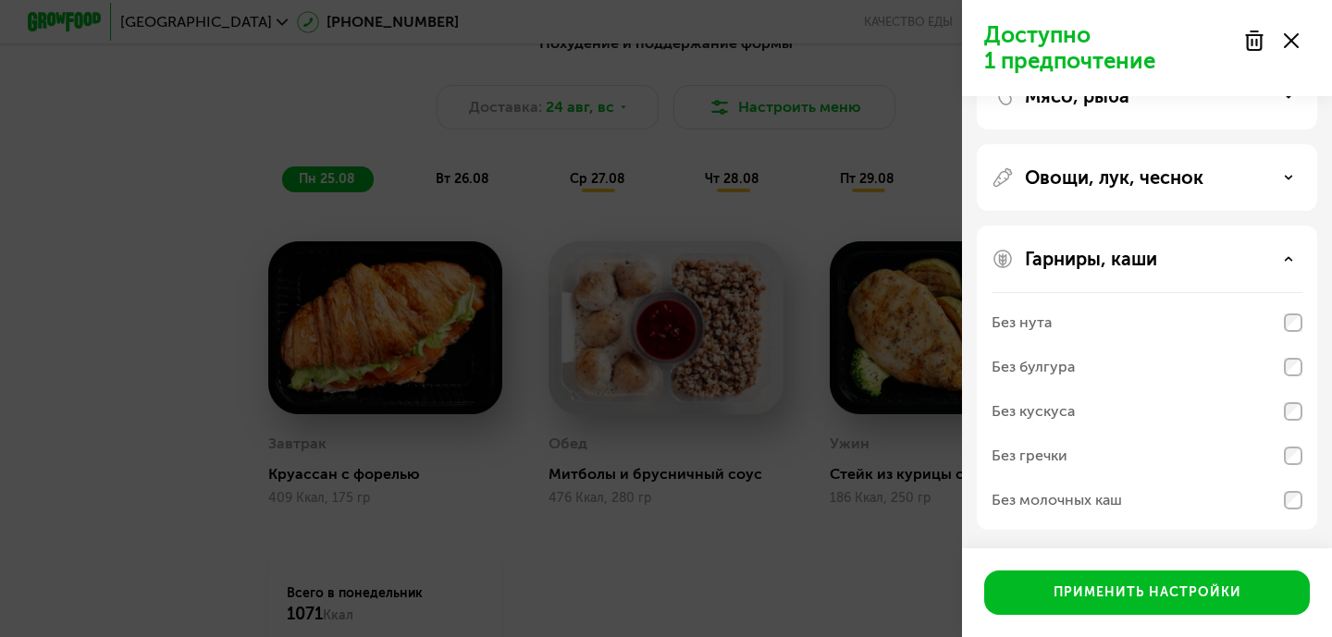
click at [1289, 255] on icon at bounding box center [1288, 258] width 9 height 9
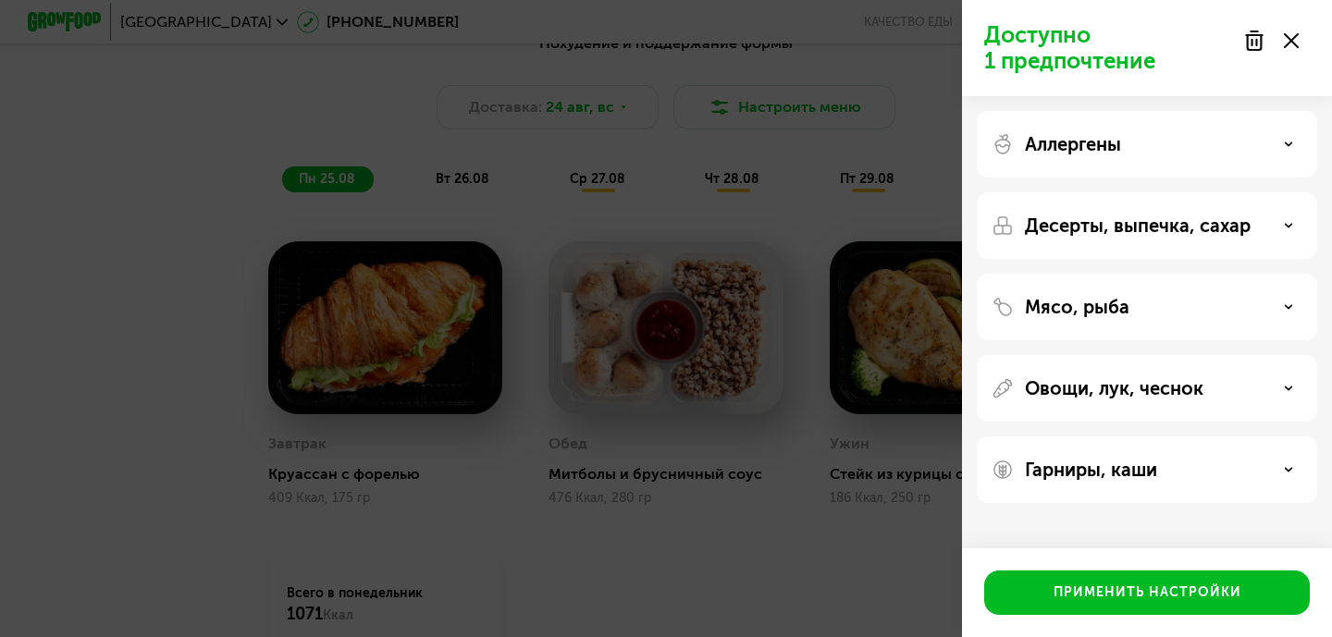
scroll to position [0, 0]
click at [1290, 150] on div "Аллергены" at bounding box center [1147, 144] width 311 height 22
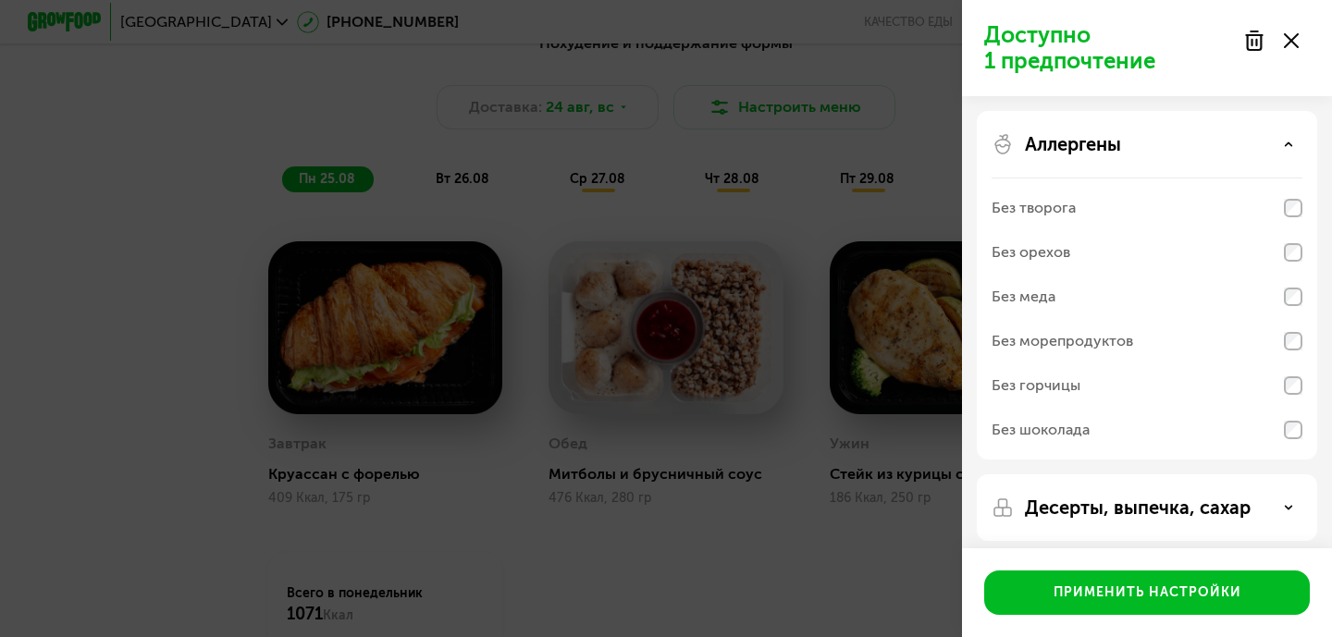
click at [1290, 148] on icon at bounding box center [1288, 144] width 9 height 9
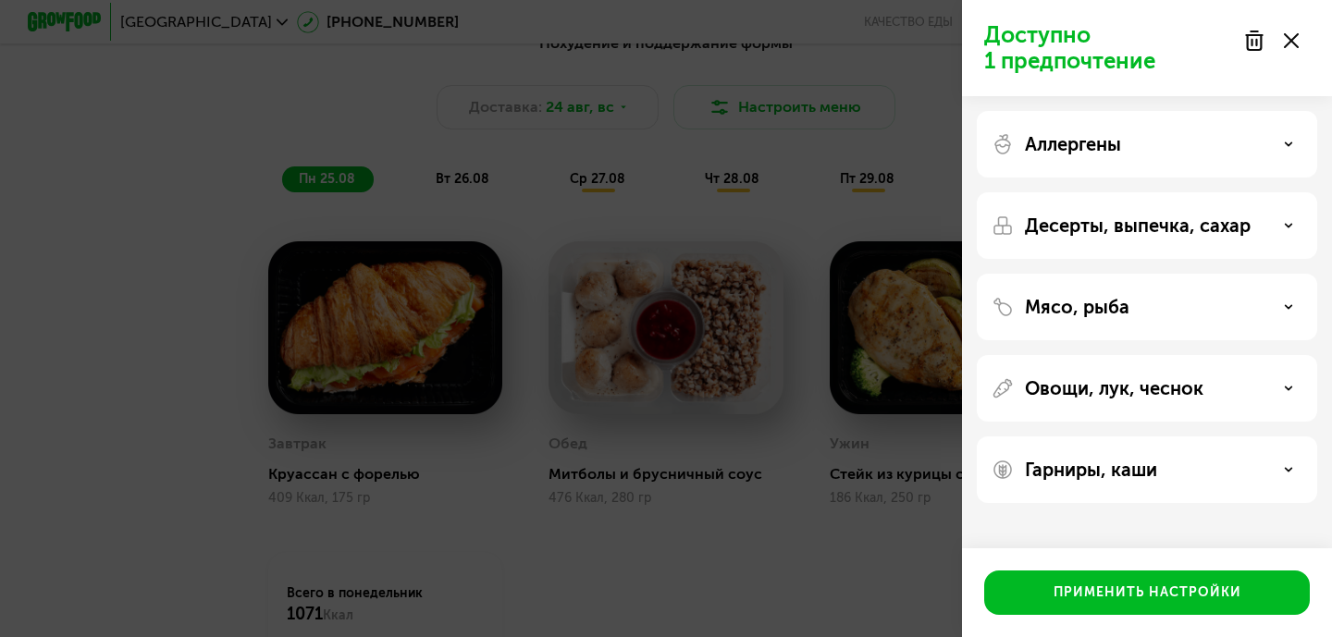
click at [1285, 296] on div "Мясо, рыба" at bounding box center [1147, 307] width 311 height 22
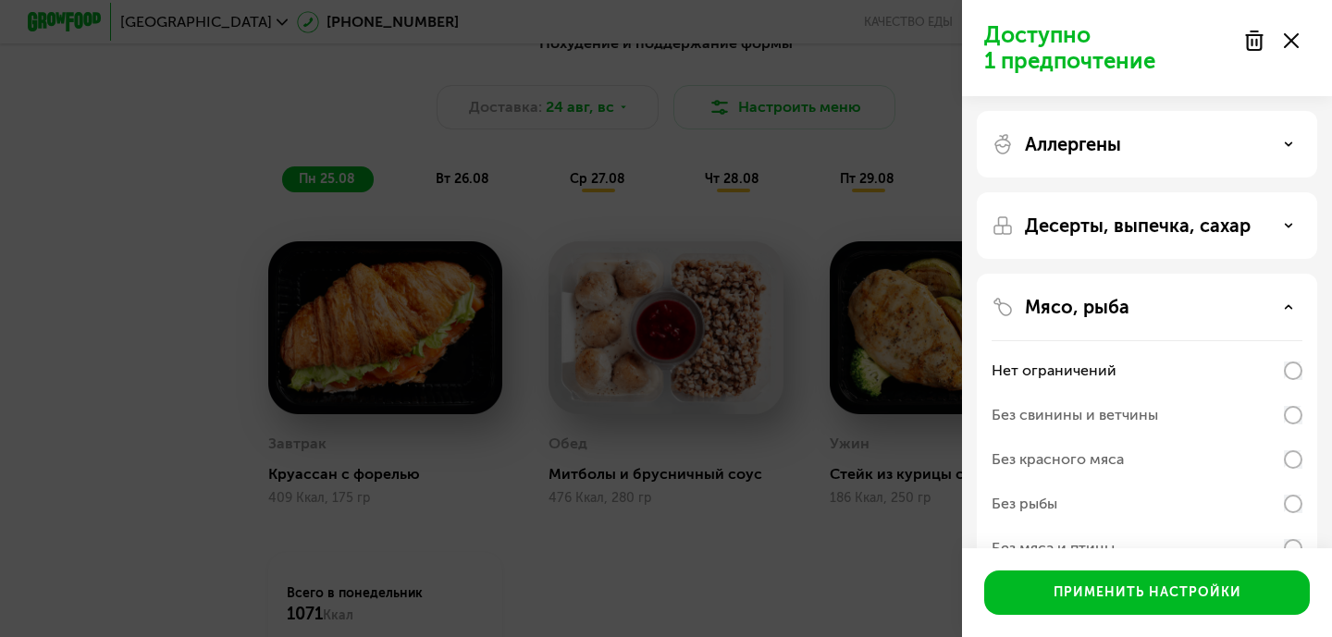
click at [1288, 303] on icon at bounding box center [1288, 306] width 9 height 9
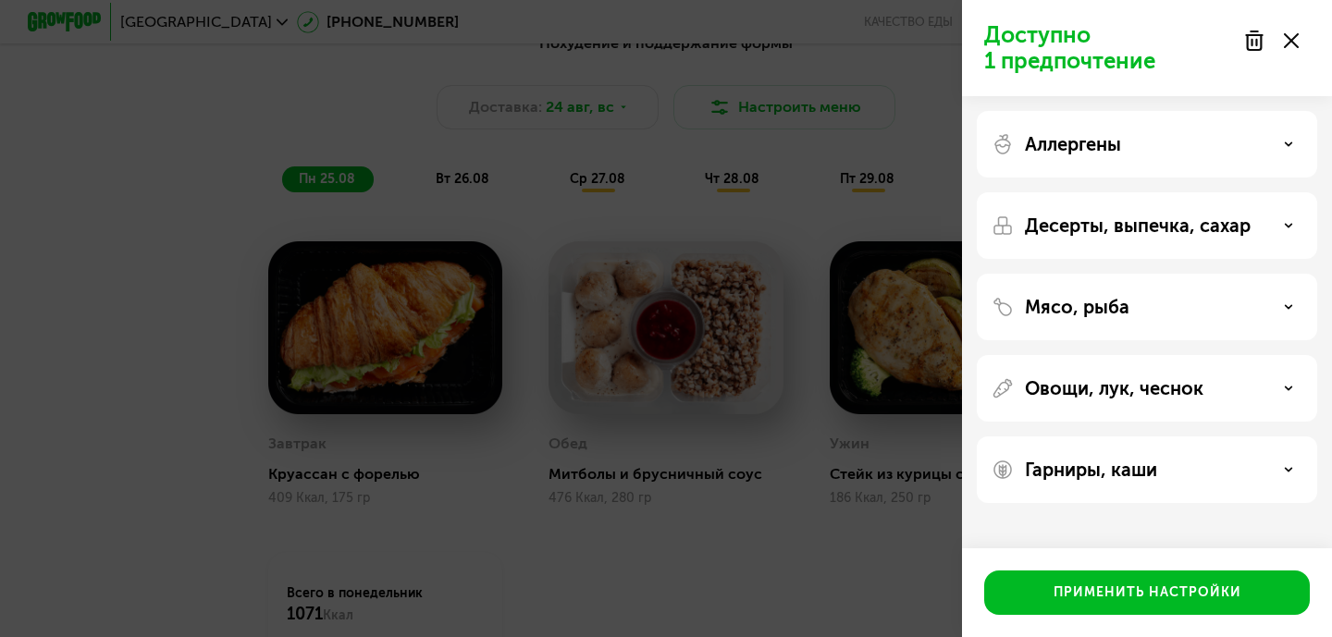
click at [1295, 233] on div "Десерты, выпечка, сахар" at bounding box center [1147, 226] width 311 height 22
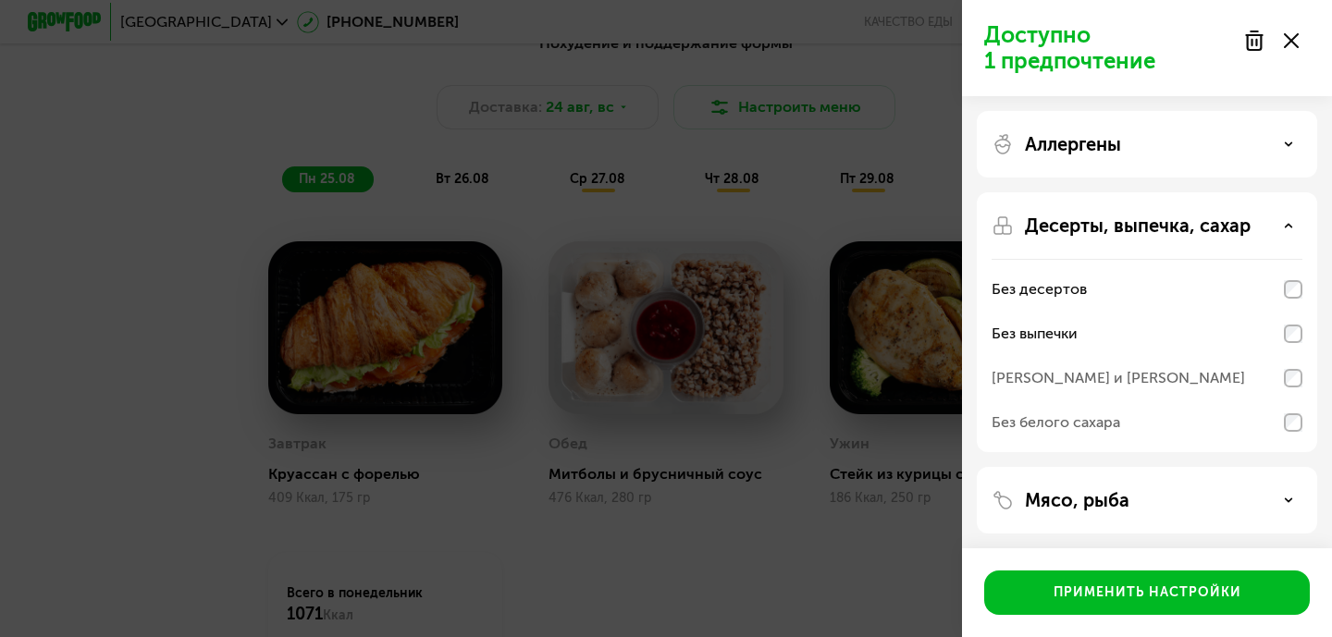
click at [1286, 228] on icon at bounding box center [1288, 225] width 9 height 9
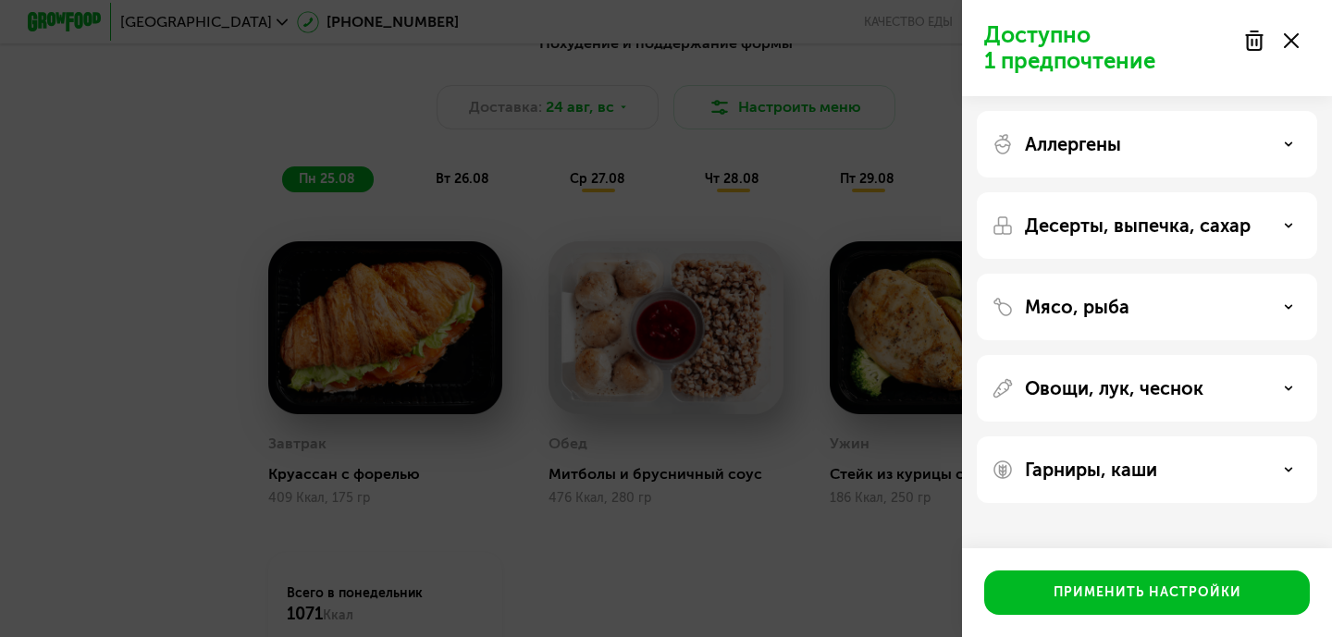
click at [1279, 145] on div "Аллергены" at bounding box center [1147, 144] width 311 height 22
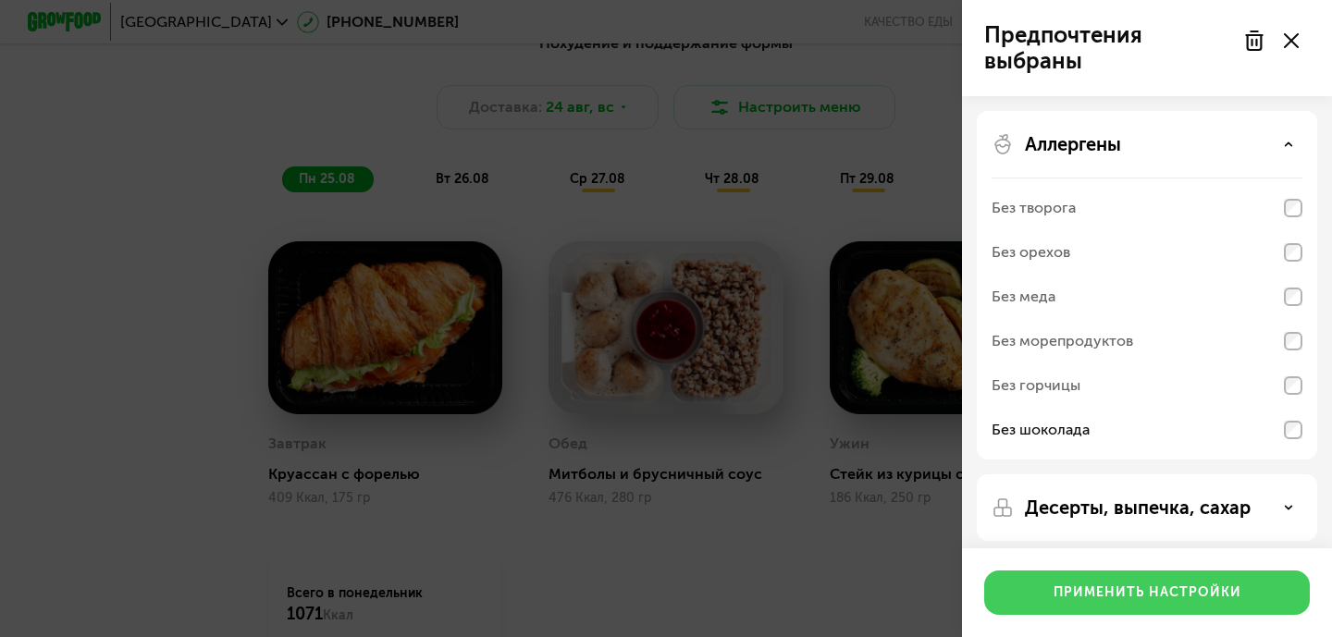
click at [1165, 592] on div "Применить настройки" at bounding box center [1148, 593] width 188 height 19
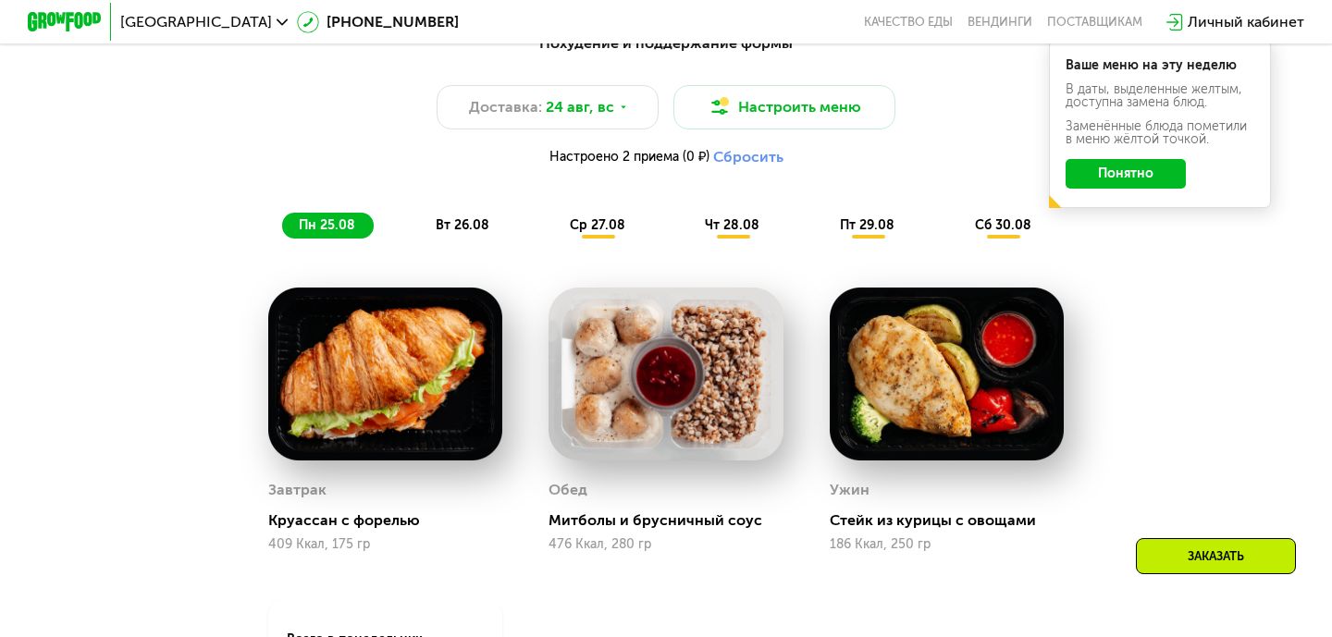
click at [1107, 176] on button "Понятно" at bounding box center [1126, 174] width 120 height 30
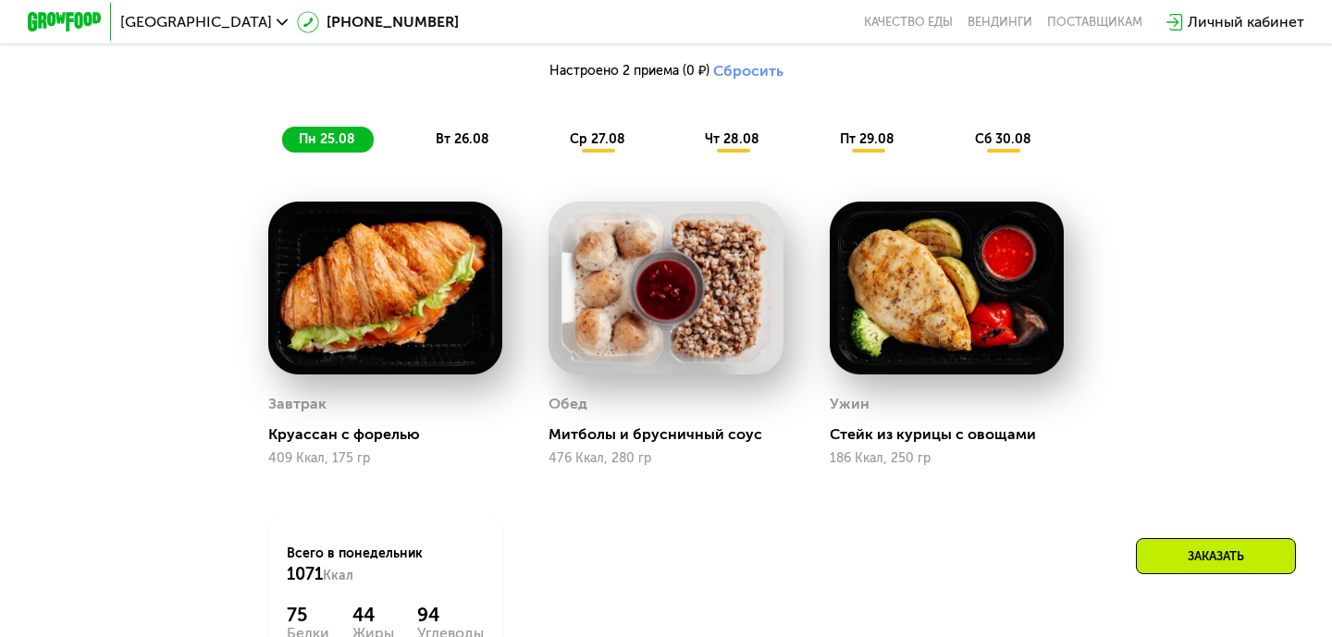
scroll to position [1089, 0]
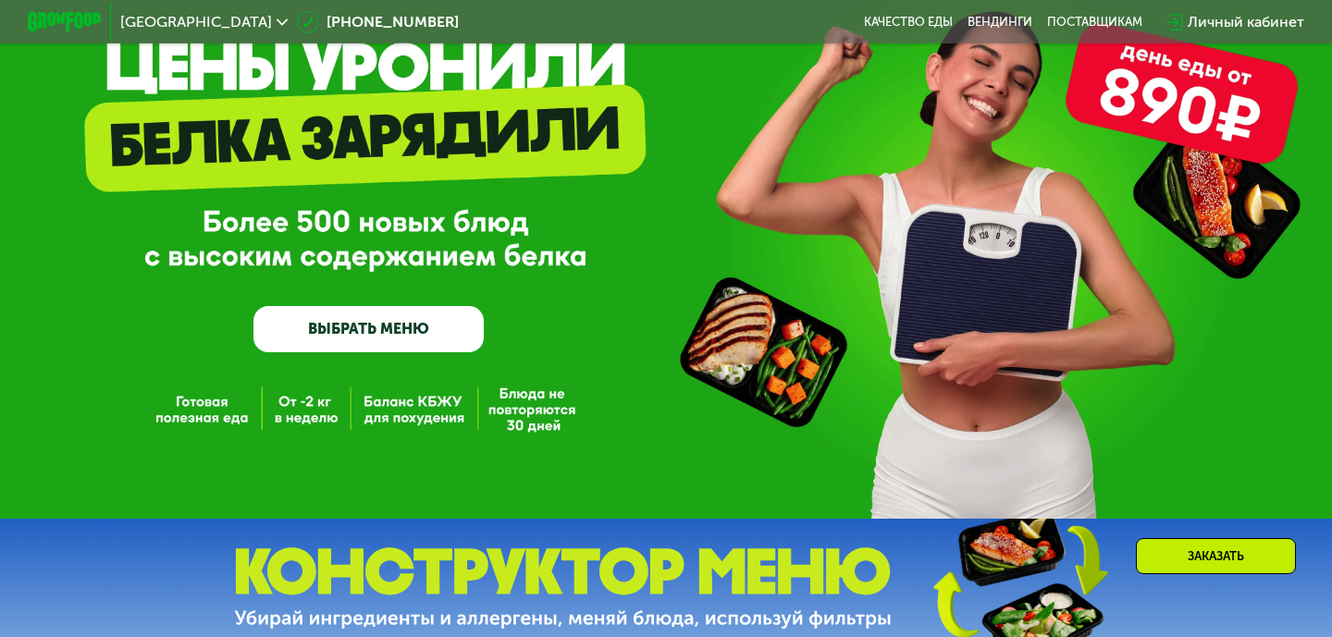
click at [325, 329] on link "ВЫБРАТЬ МЕНЮ" at bounding box center [368, 329] width 230 height 46
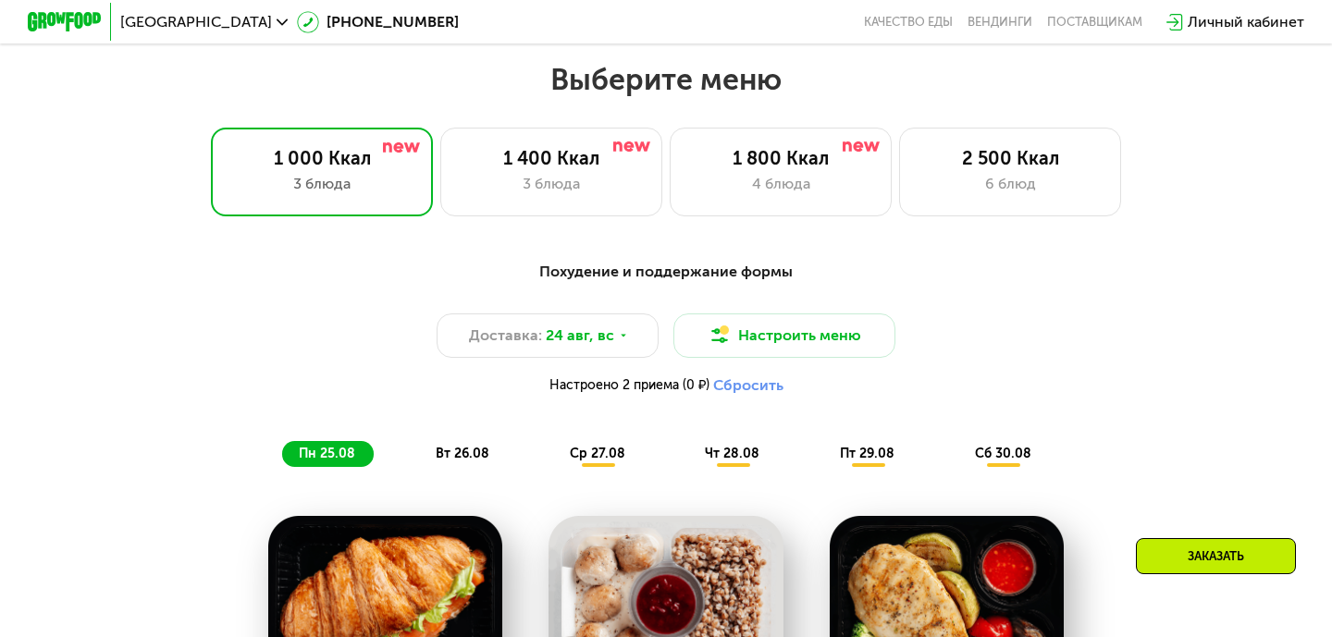
scroll to position [789, 0]
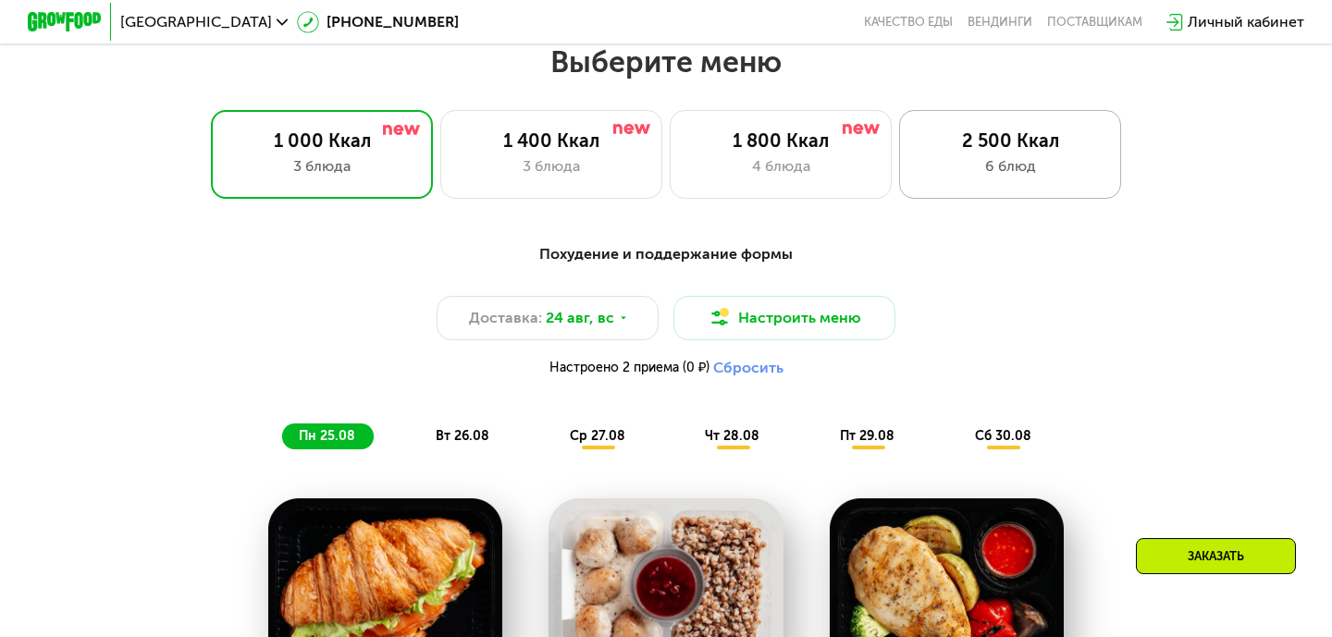
click at [991, 131] on div "2 500 Ккал" at bounding box center [1010, 141] width 183 height 22
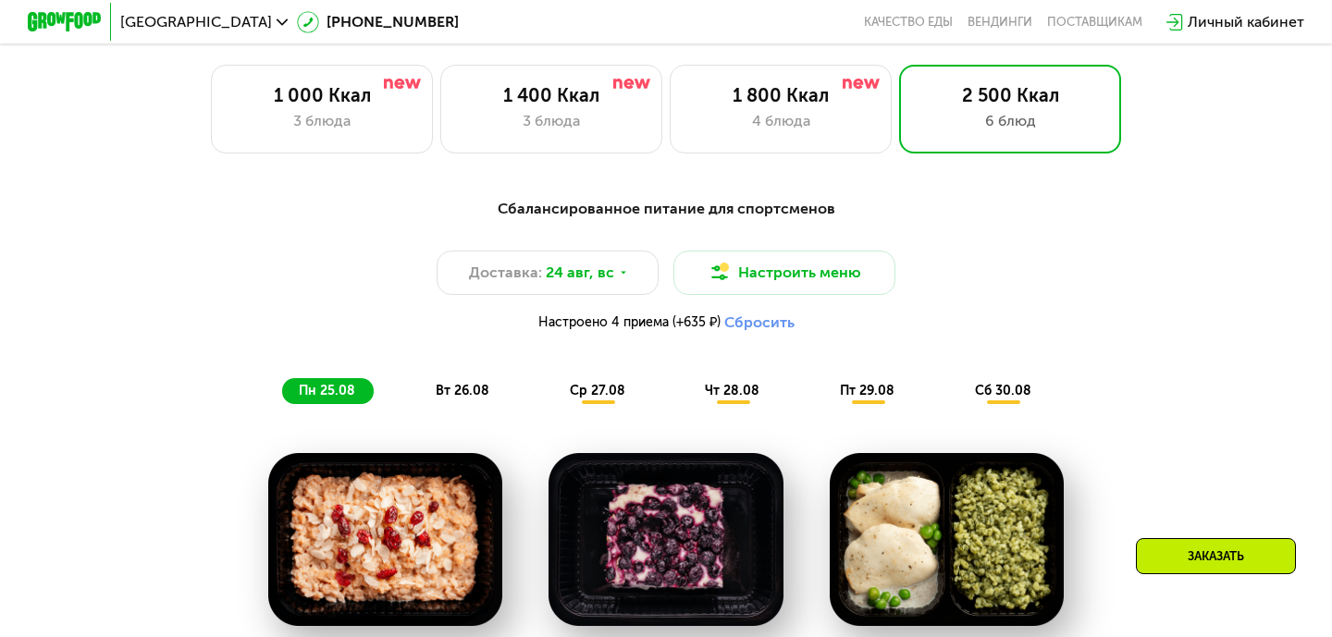
scroll to position [652, 0]
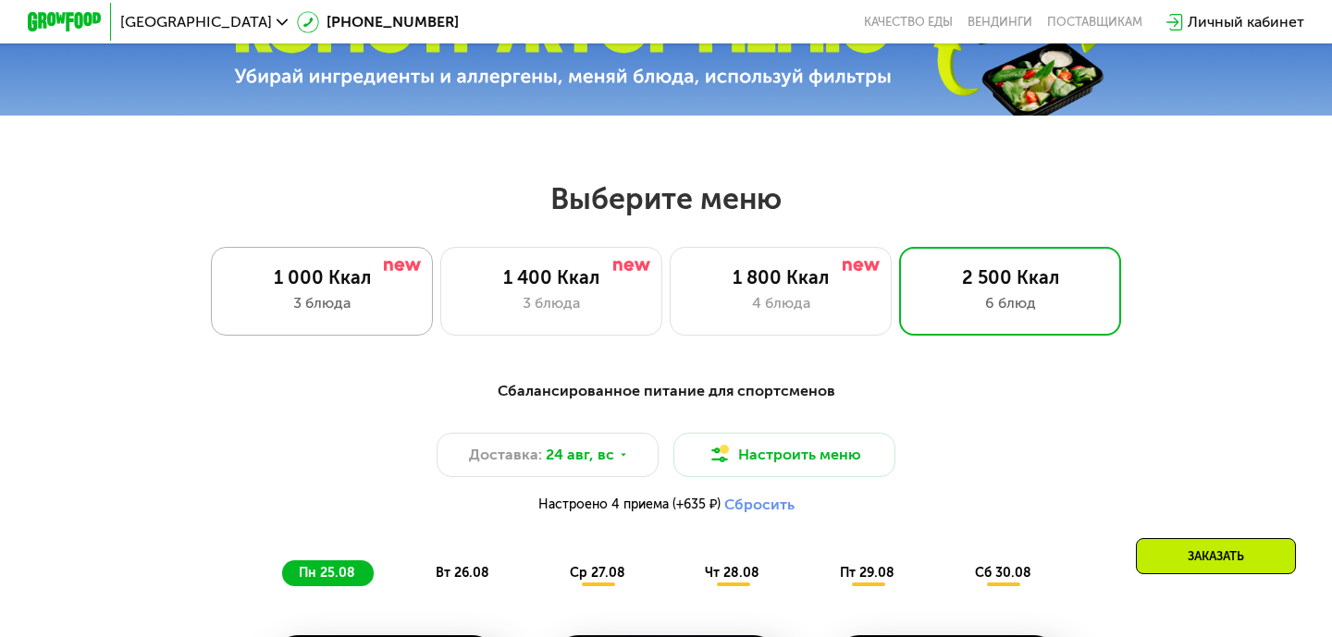
click at [333, 275] on div "1 000 Ккал" at bounding box center [321, 277] width 183 height 22
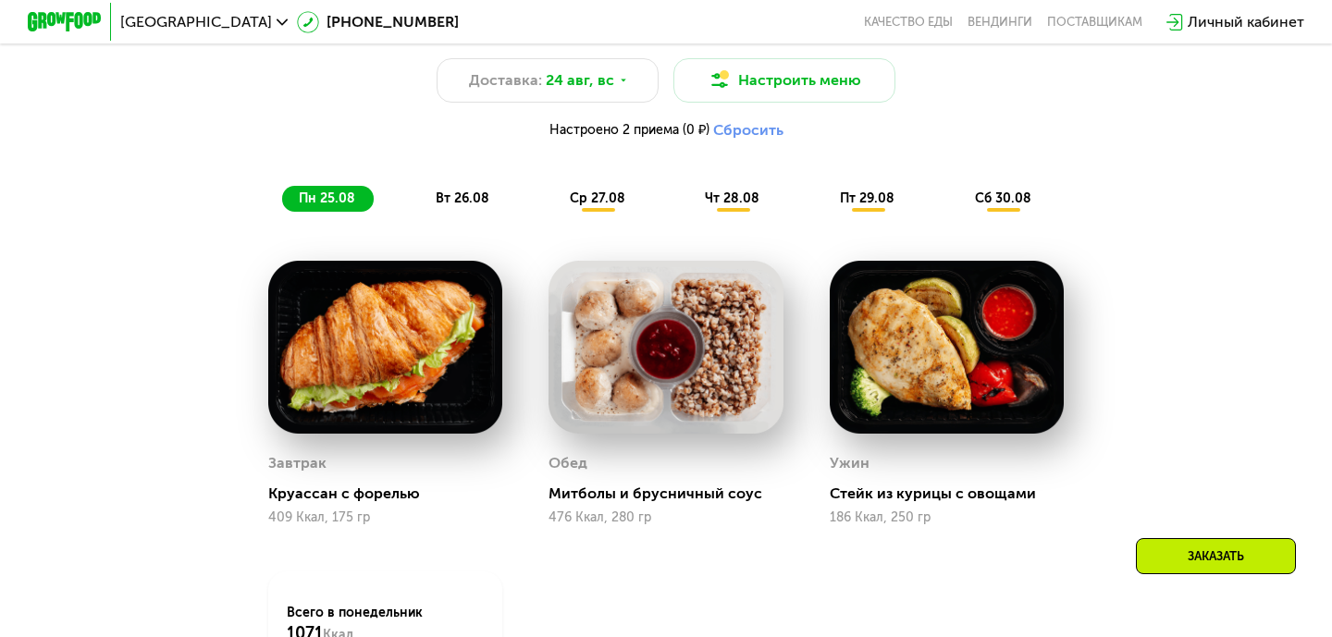
scroll to position [1025, 0]
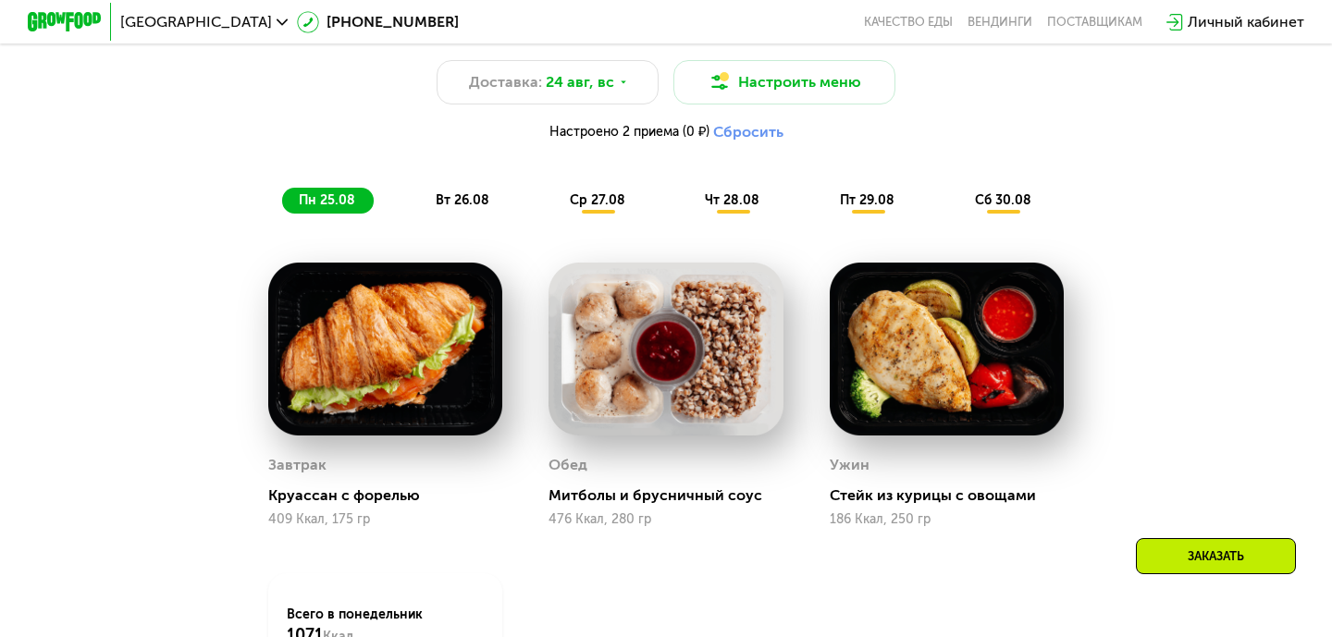
click at [471, 195] on span "вт 26.08" at bounding box center [463, 200] width 54 height 16
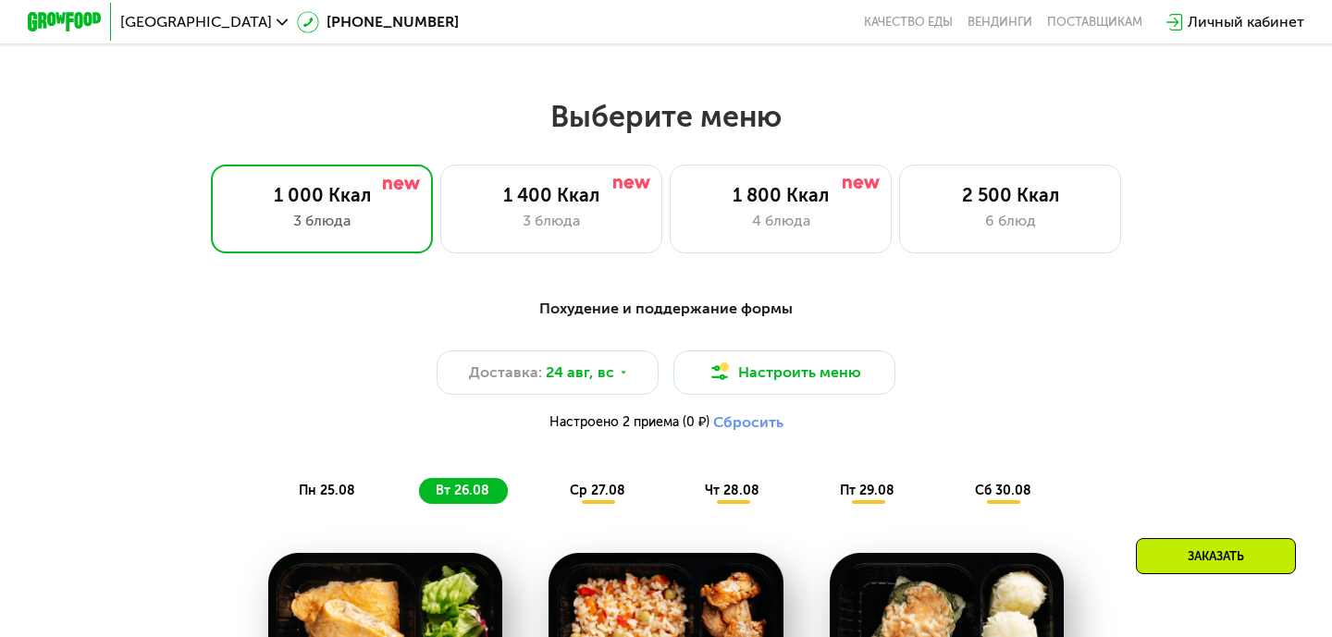
scroll to position [732, 0]
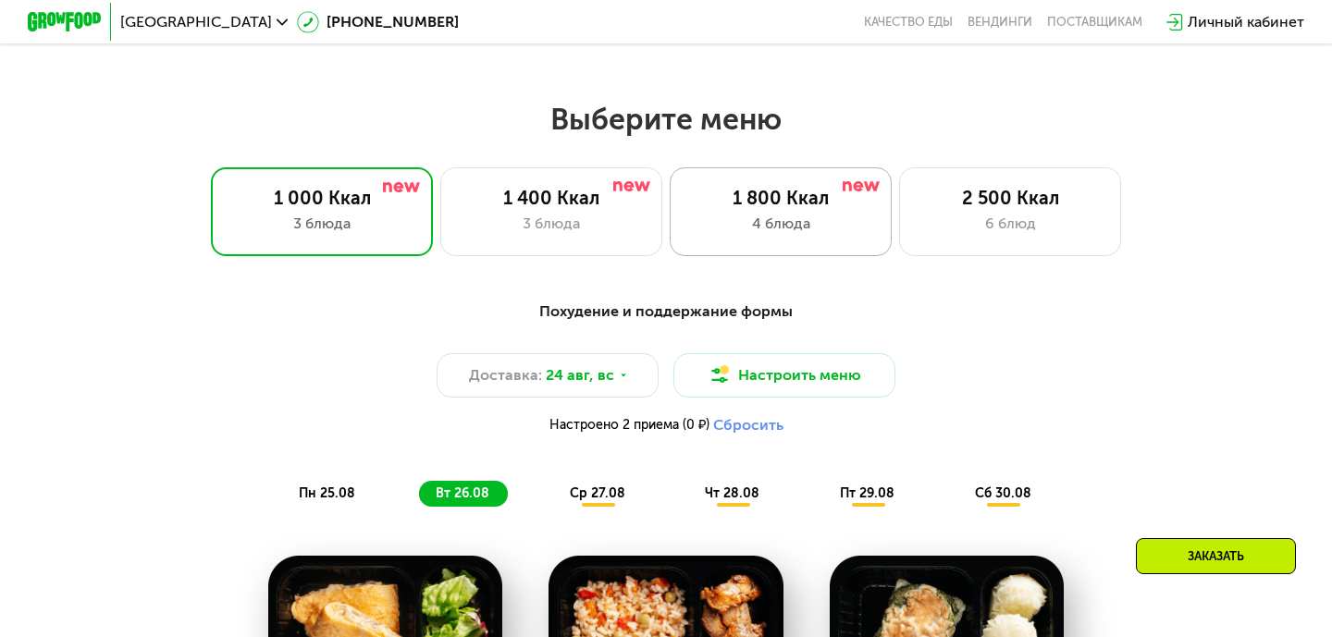
click at [761, 204] on div "1 800 Ккал" at bounding box center [780, 198] width 183 height 22
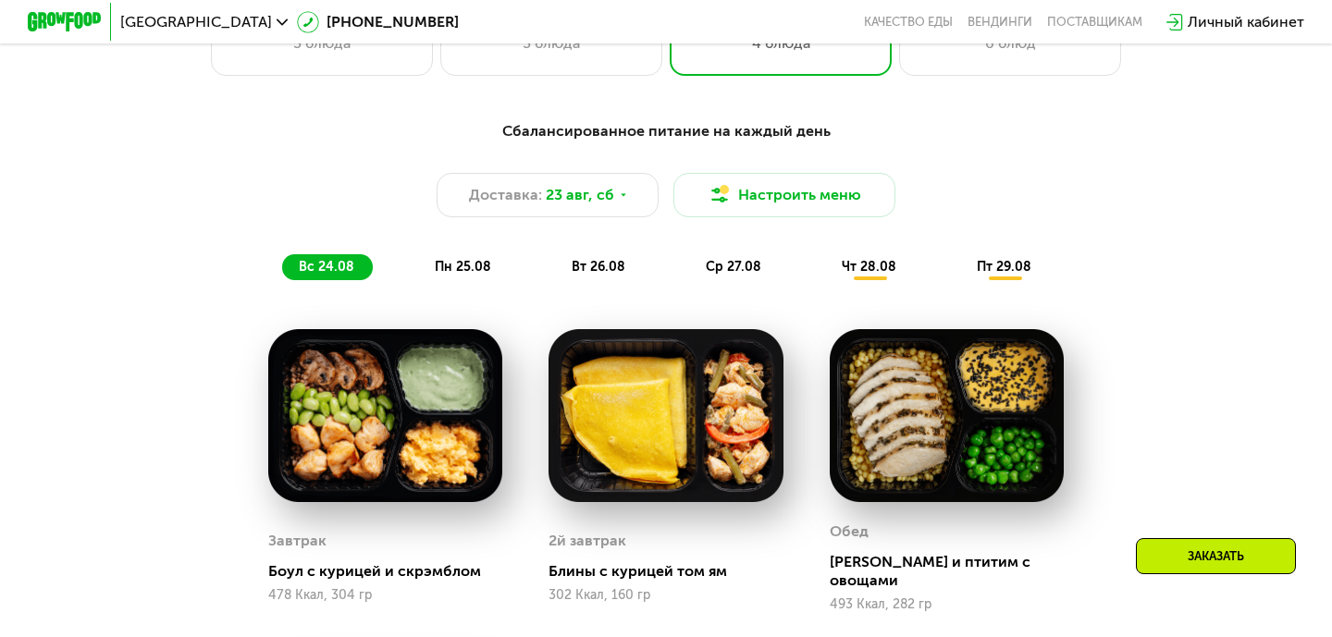
scroll to position [915, 0]
